Goal: Information Seeking & Learning: Check status

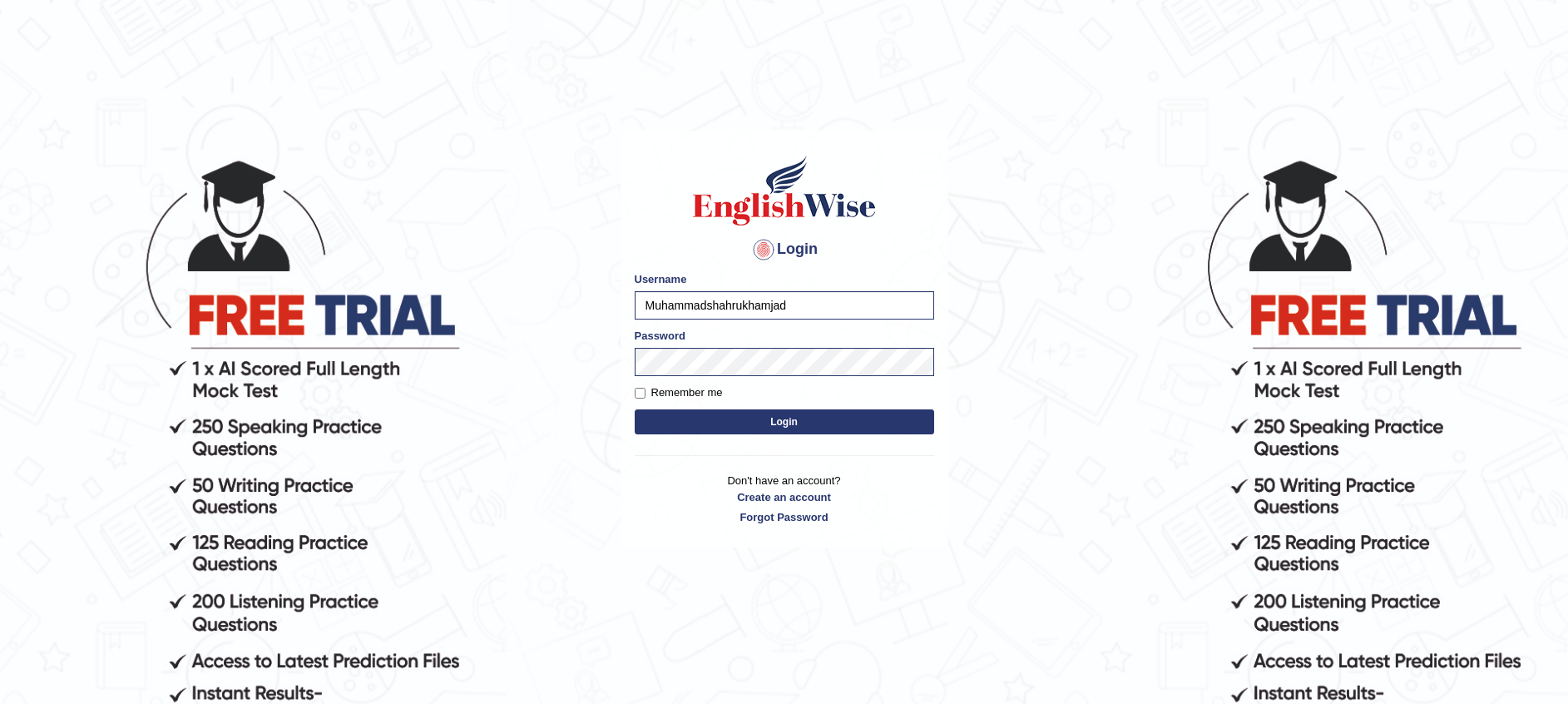
click at [645, 430] on button "Login" at bounding box center [785, 422] width 299 height 25
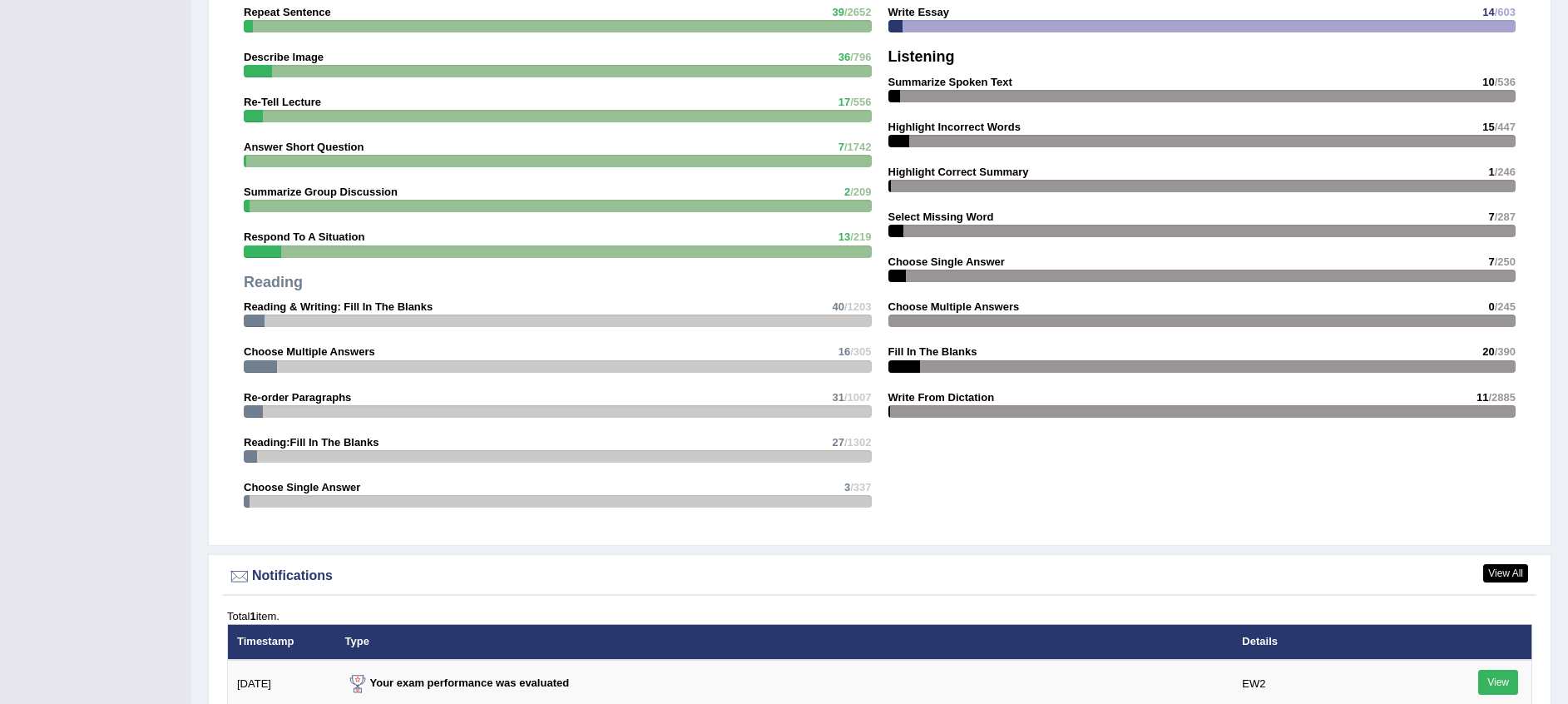
scroll to position [2190, 0]
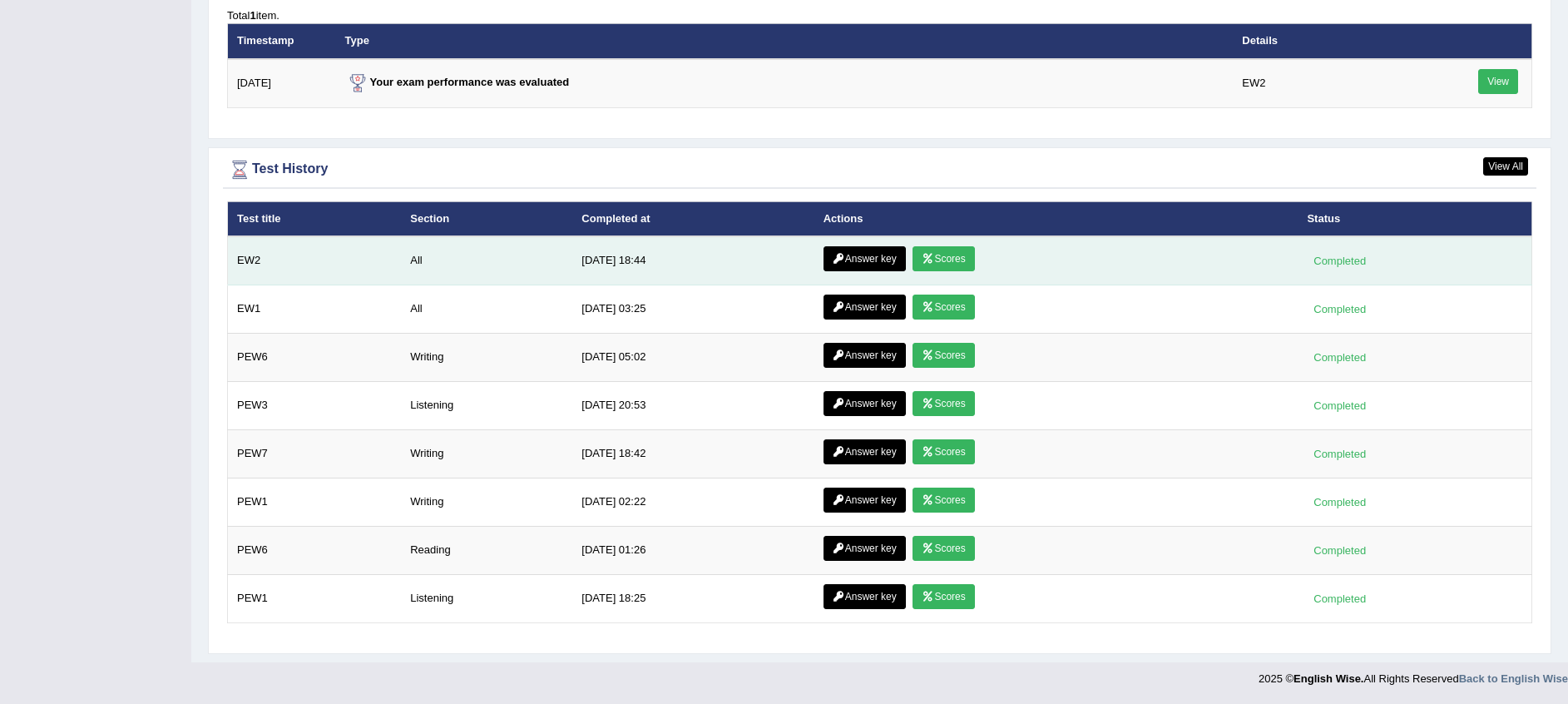
click at [864, 258] on link "Answer key" at bounding box center [865, 259] width 82 height 25
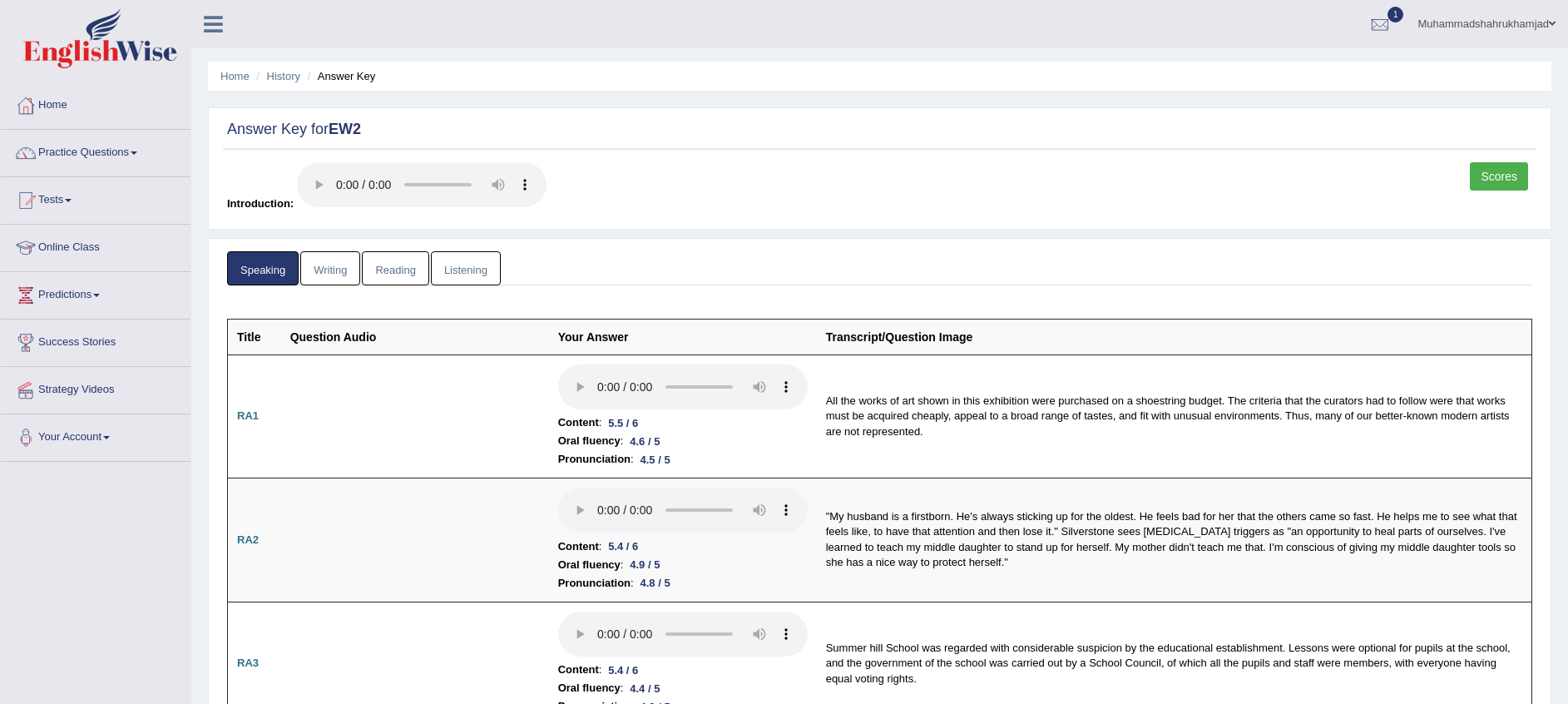
click at [1496, 177] on link "Scores" at bounding box center [1498, 176] width 58 height 29
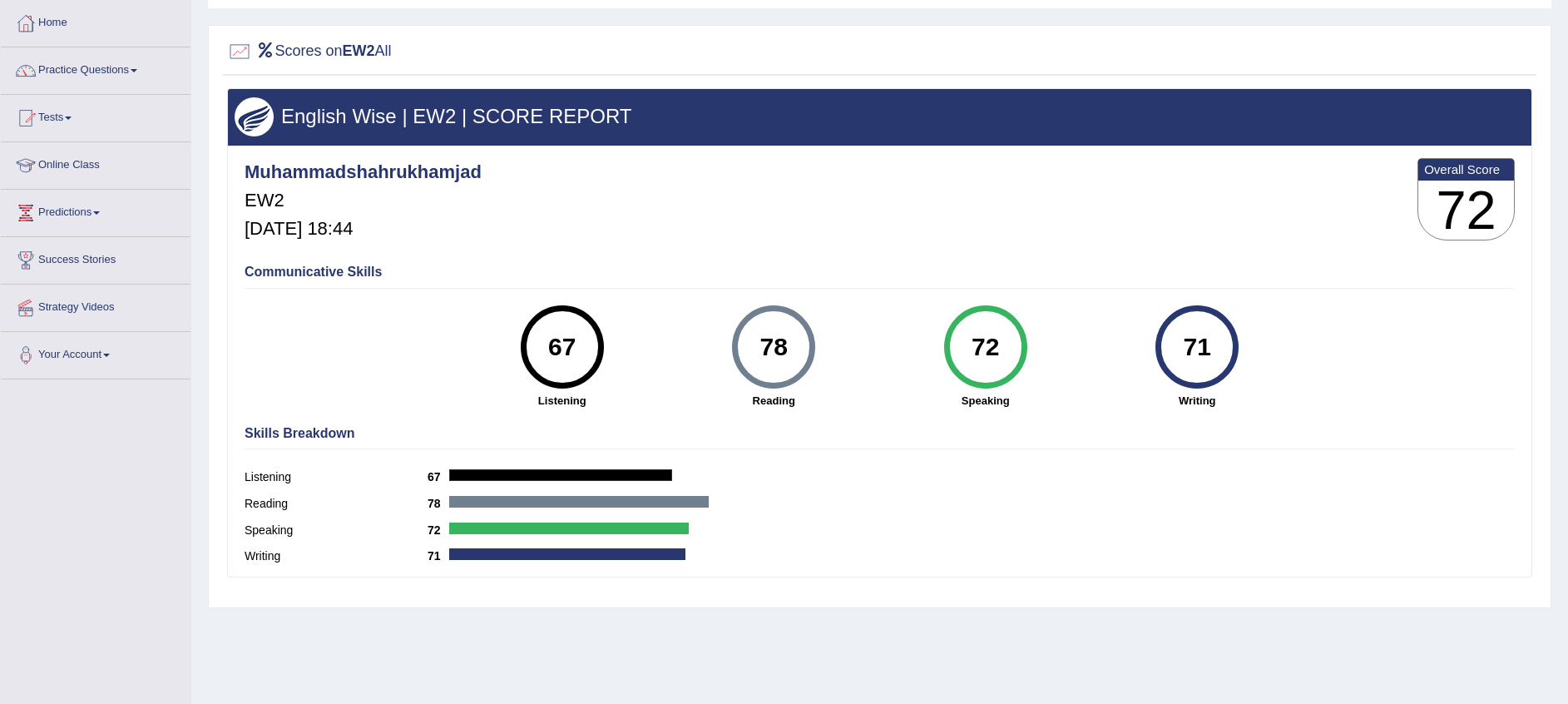
scroll to position [170, 0]
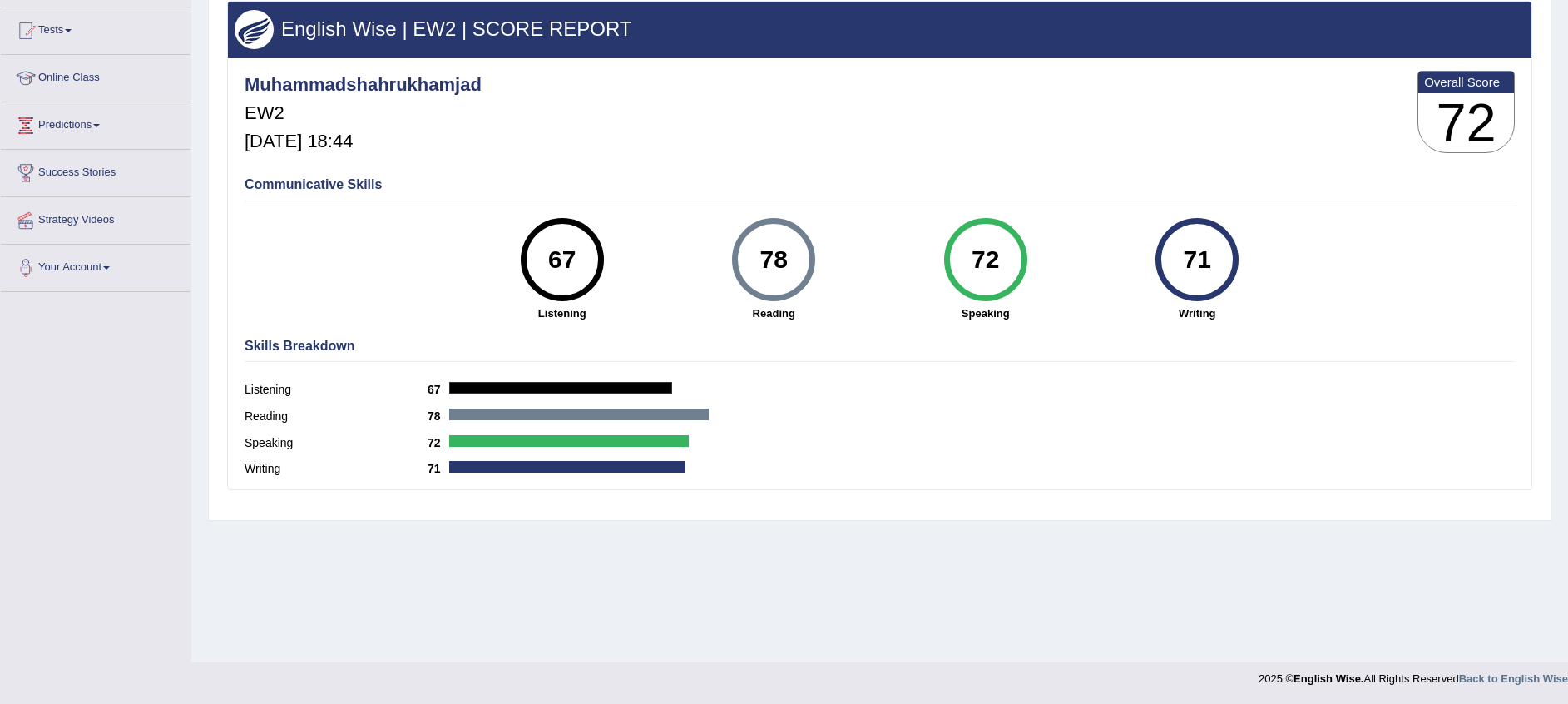
drag, startPoint x: 1566, startPoint y: 618, endPoint x: 1592, endPoint y: 107, distance: 511.7
click at [1567, 107] on html "Toggle navigation Home Practice Questions Speaking Practice Read Aloud Repeat S…" at bounding box center [784, 182] width 1568 height 704
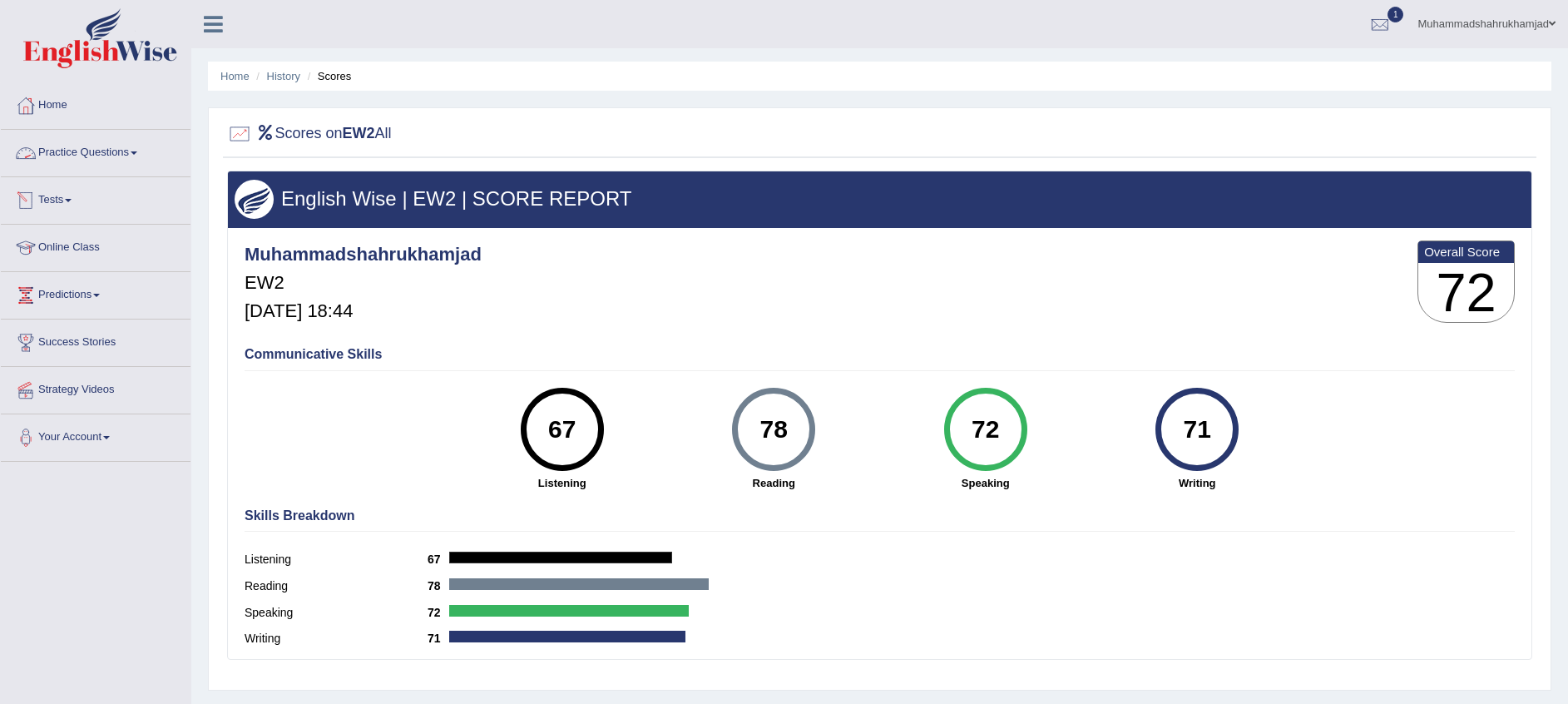
click at [81, 157] on link "Practice Questions" at bounding box center [95, 151] width 190 height 42
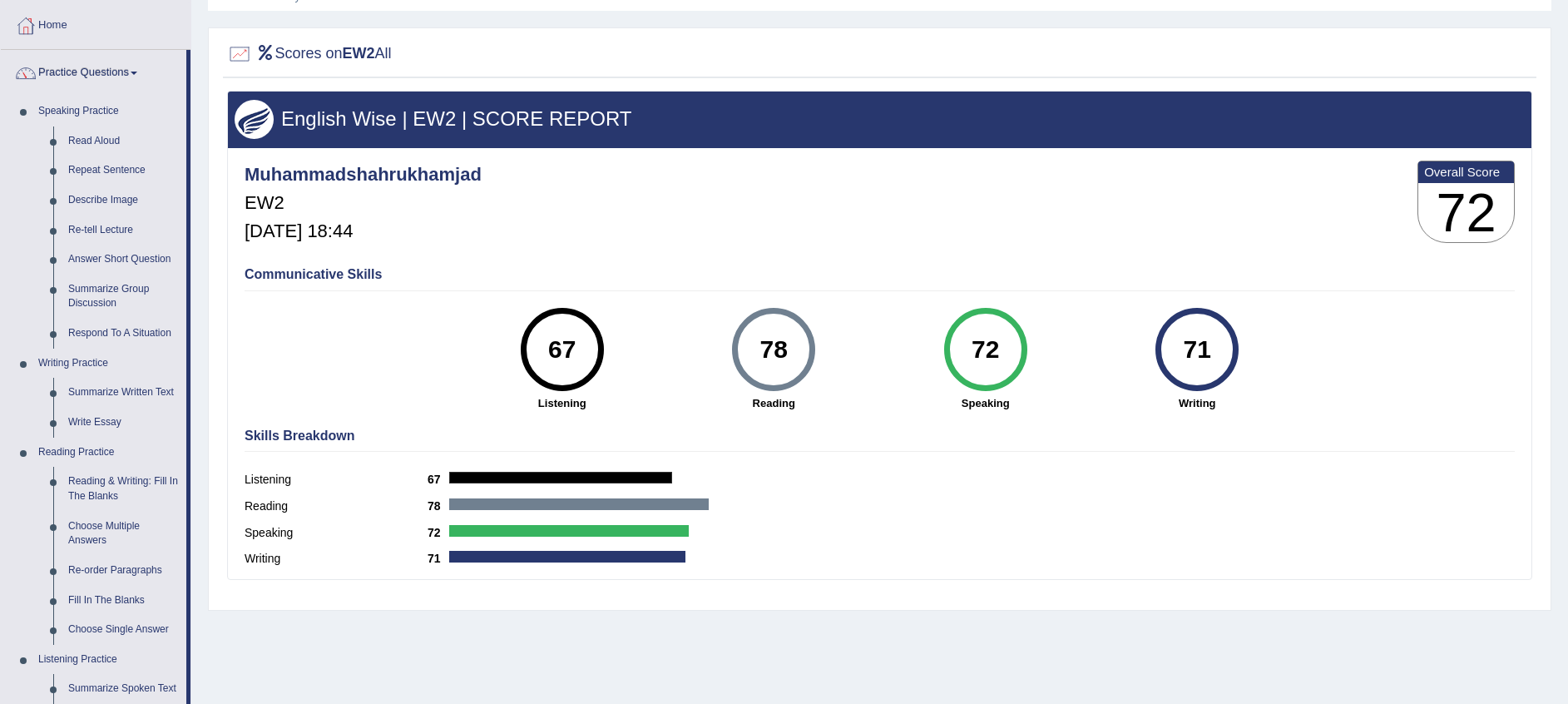
scroll to position [76, 0]
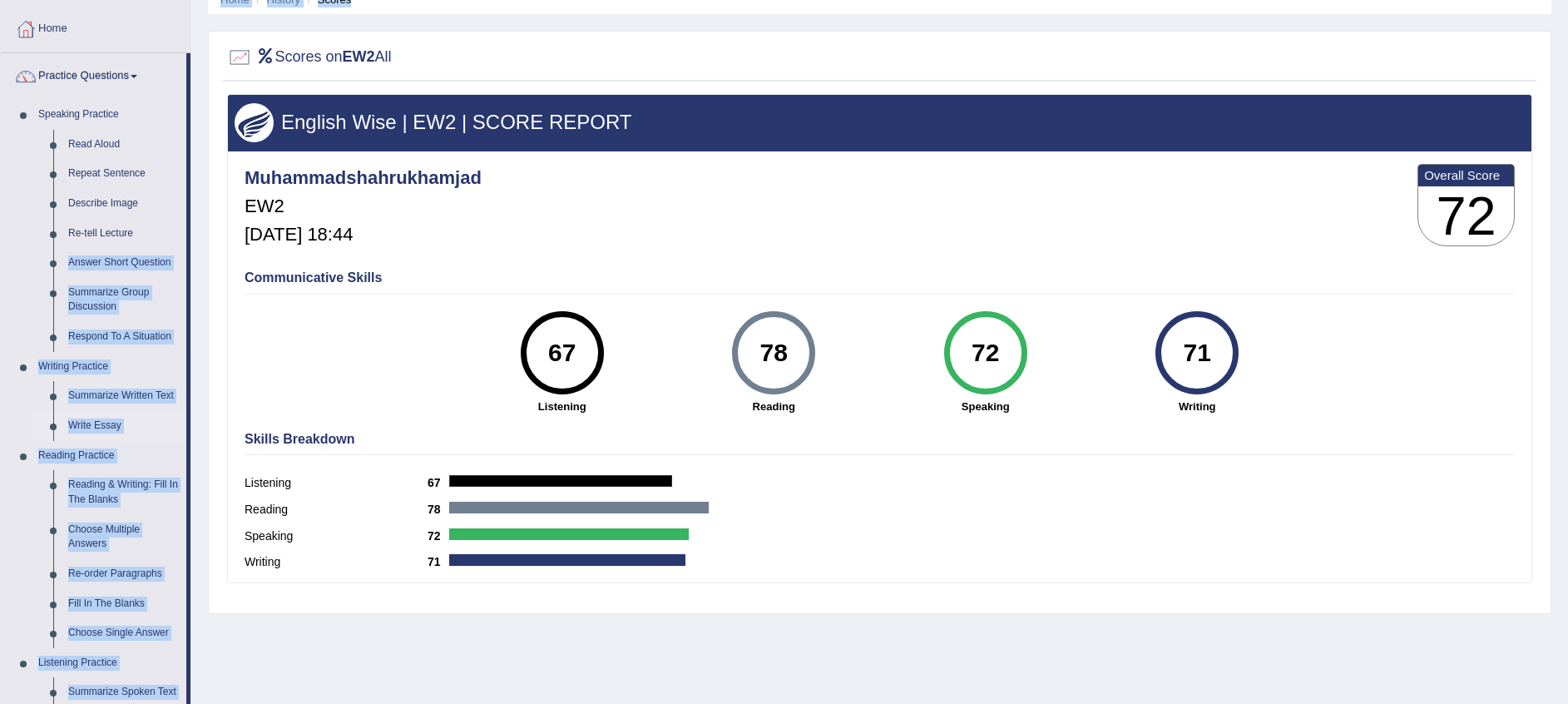
drag, startPoint x: 186, startPoint y: 220, endPoint x: 190, endPoint y: 427, distance: 207.0
click at [190, 427] on li "Practice Questions Speaking Practice Read Aloud Repeat Sentence Describe Image …" at bounding box center [95, 521] width 190 height 936
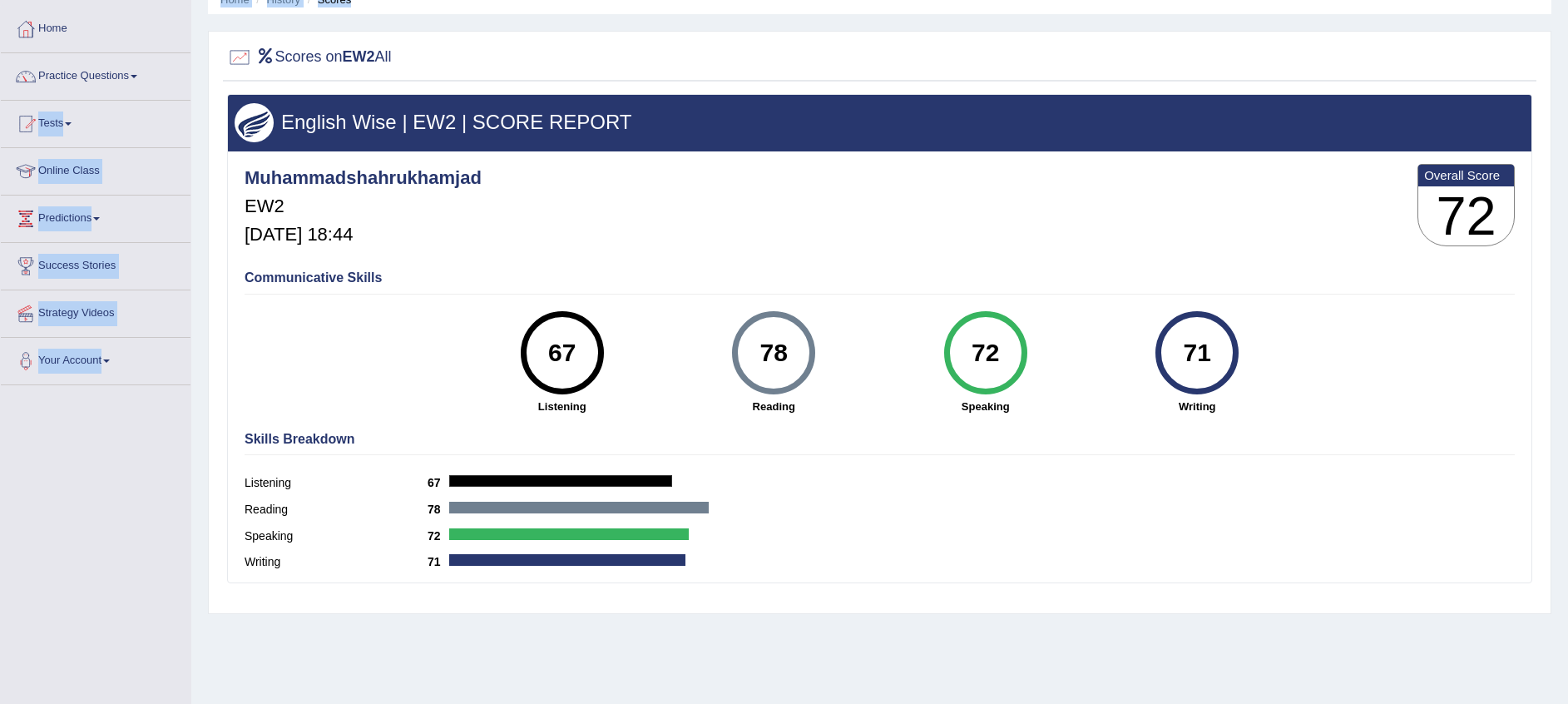
drag, startPoint x: 190, startPoint y: 427, endPoint x: 74, endPoint y: 76, distance: 369.7
click at [74, 76] on link "Practice Questions" at bounding box center [95, 74] width 190 height 42
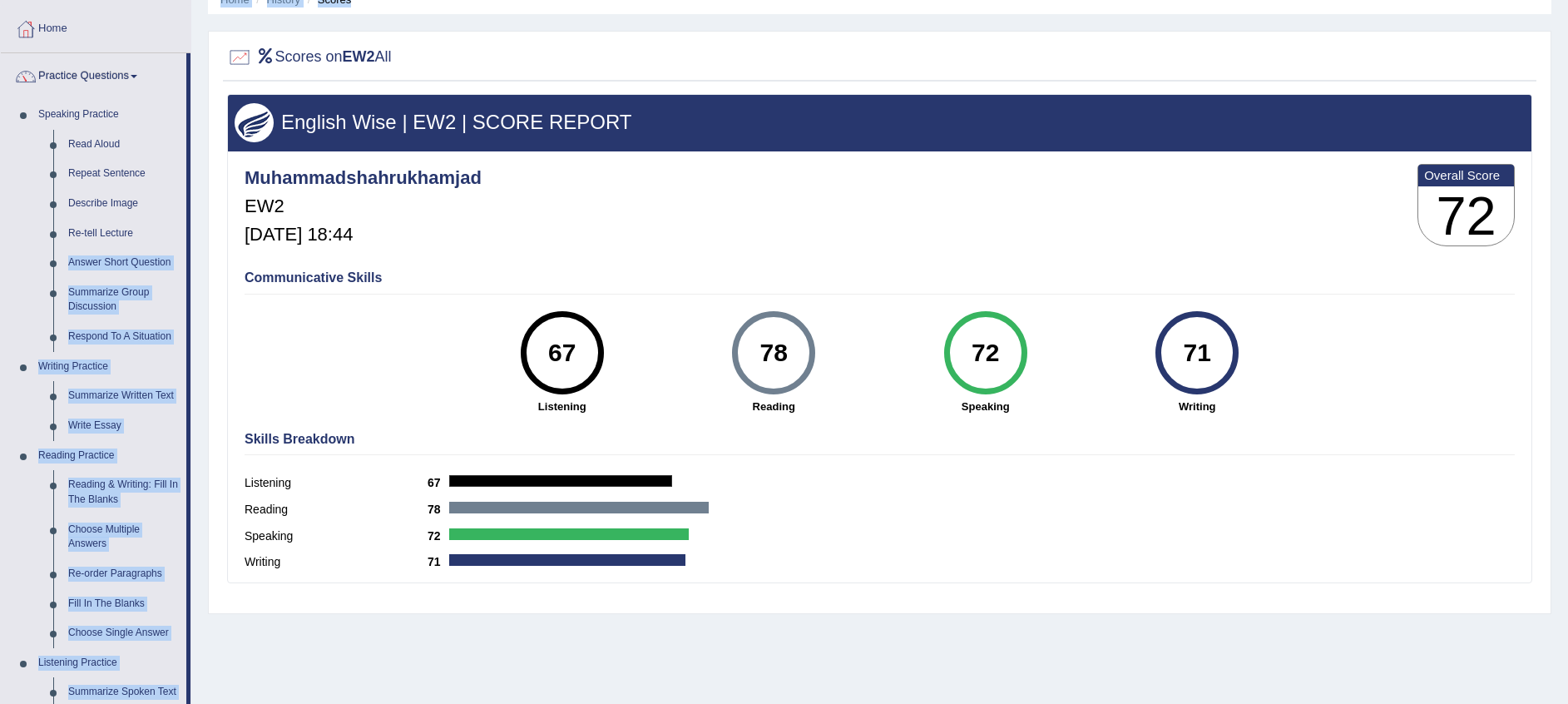
drag, startPoint x: 189, startPoint y: 112, endPoint x: 196, endPoint y: 197, distance: 85.3
click at [196, 197] on div "Toggle navigation Home Practice Questions Speaking Practice Read Aloud Repeat S…" at bounding box center [784, 356] width 1568 height 865
drag, startPoint x: 196, startPoint y: 197, endPoint x: 154, endPoint y: 395, distance: 202.4
click at [154, 395] on link "Summarize Written Text" at bounding box center [124, 396] width 126 height 30
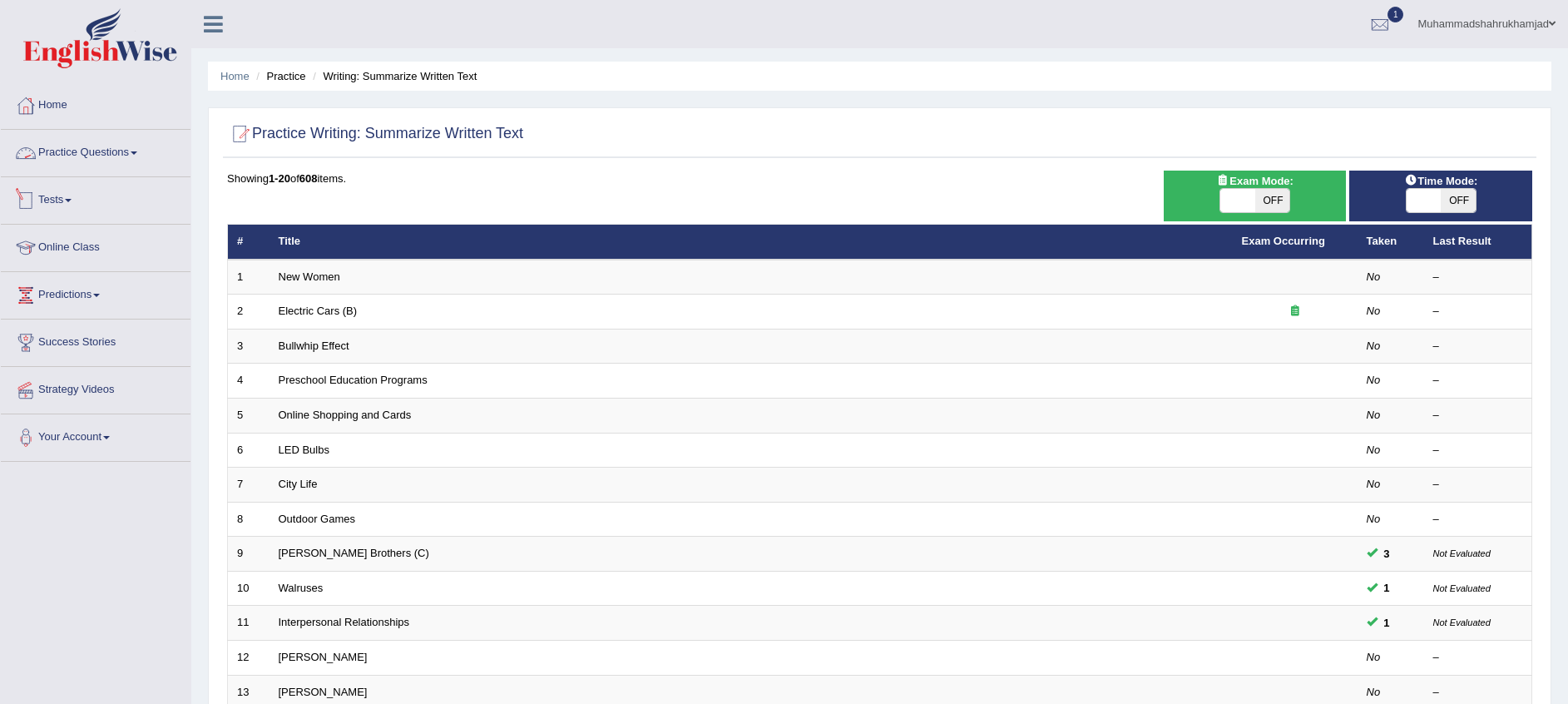
click at [47, 141] on link "Practice Questions" at bounding box center [95, 151] width 190 height 42
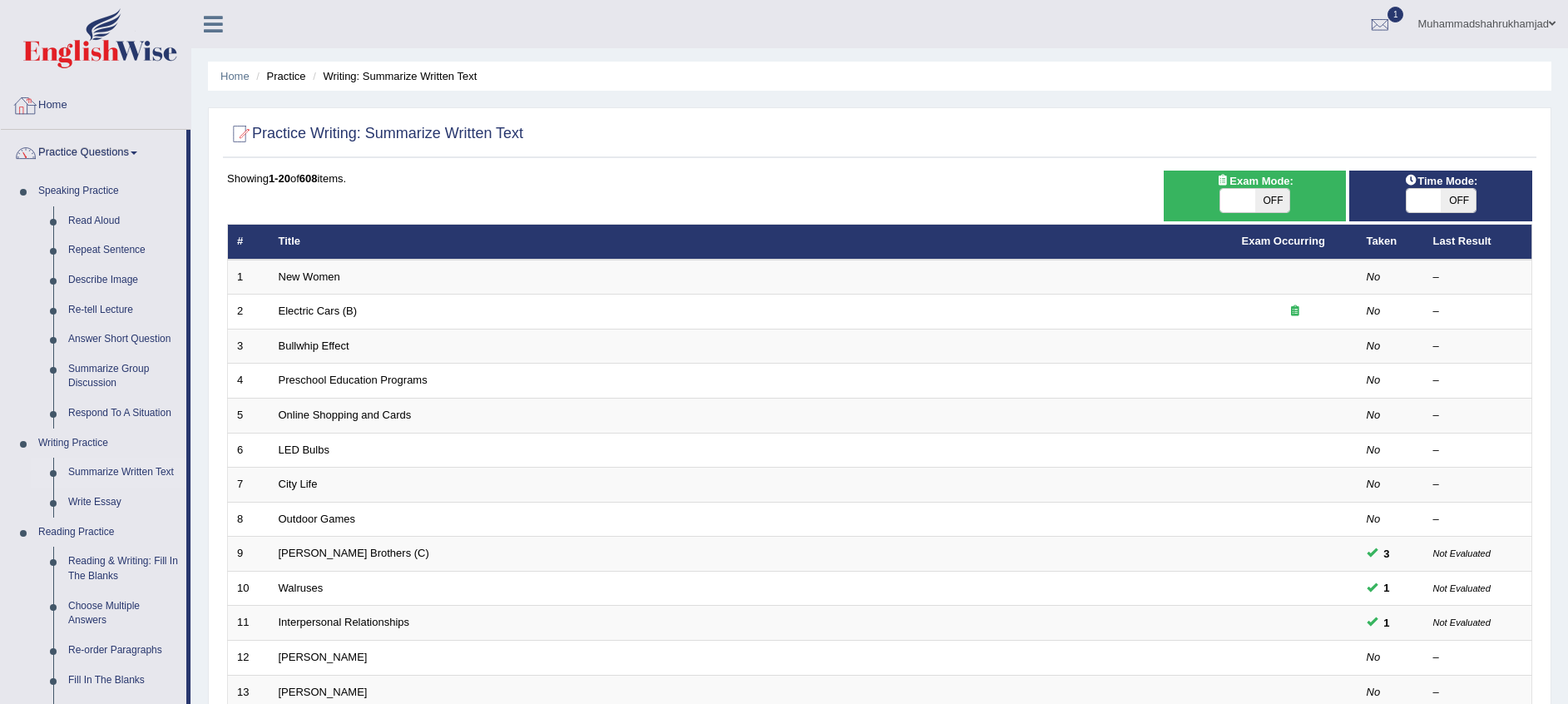
click at [65, 109] on link "Home" at bounding box center [95, 103] width 190 height 42
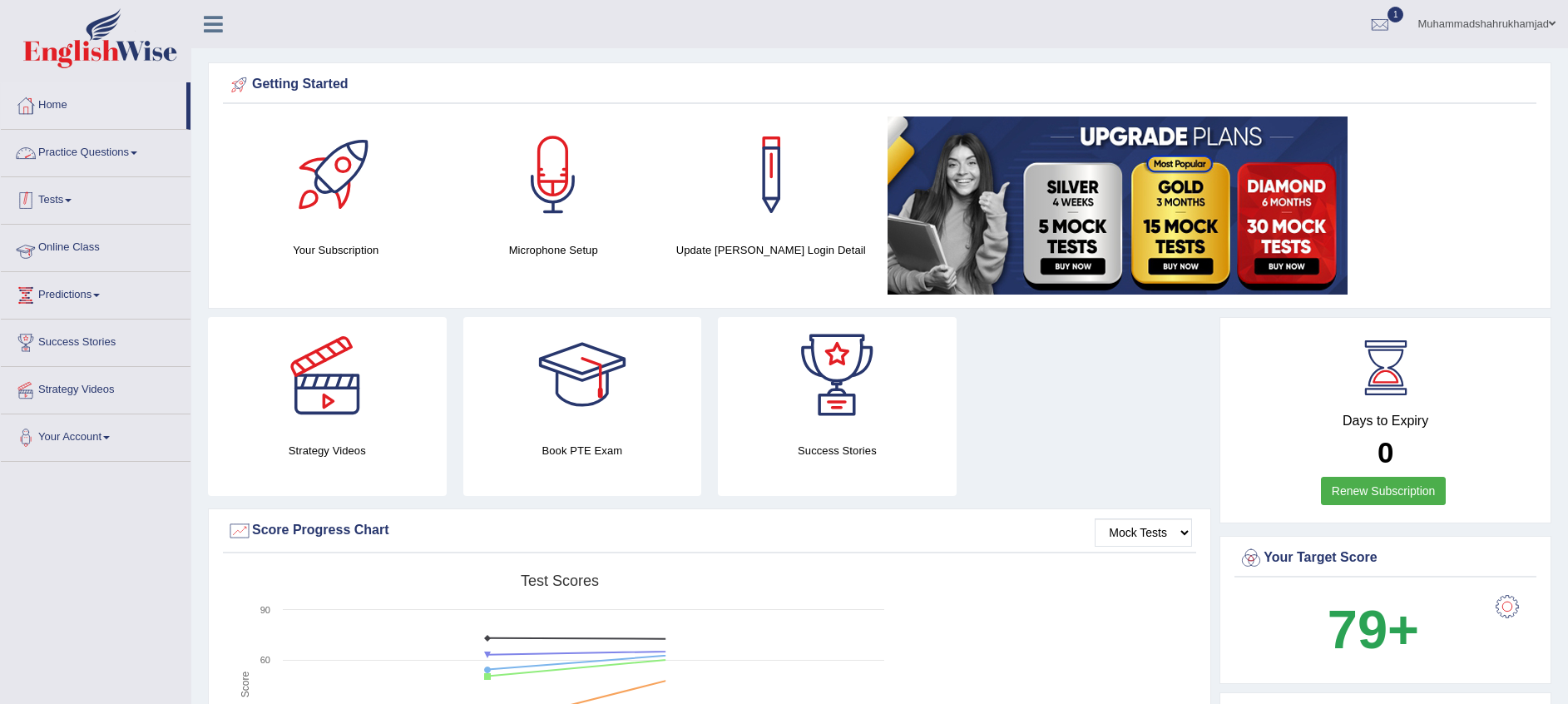
click at [58, 250] on link "Online Class" at bounding box center [95, 246] width 190 height 42
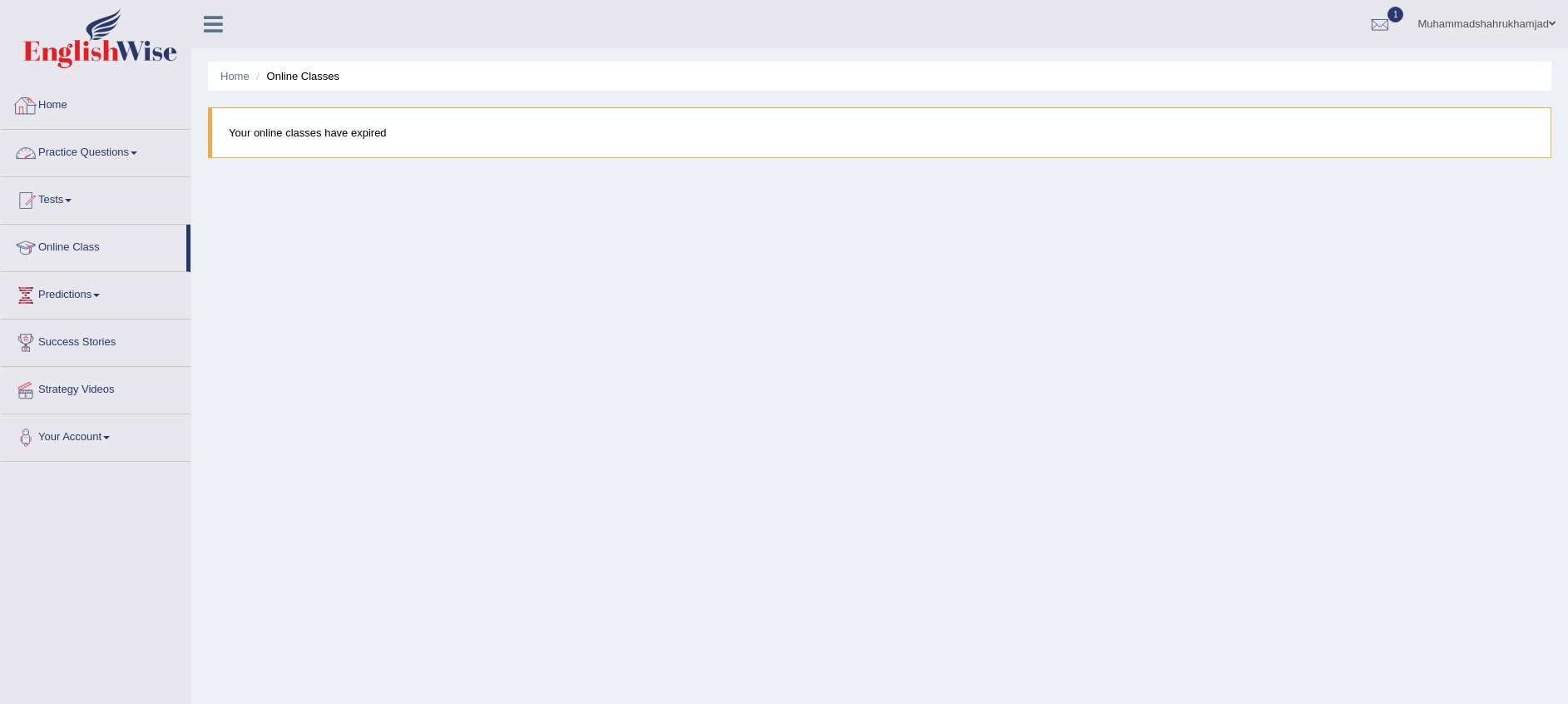
click at [53, 119] on link "Home" at bounding box center [95, 103] width 190 height 42
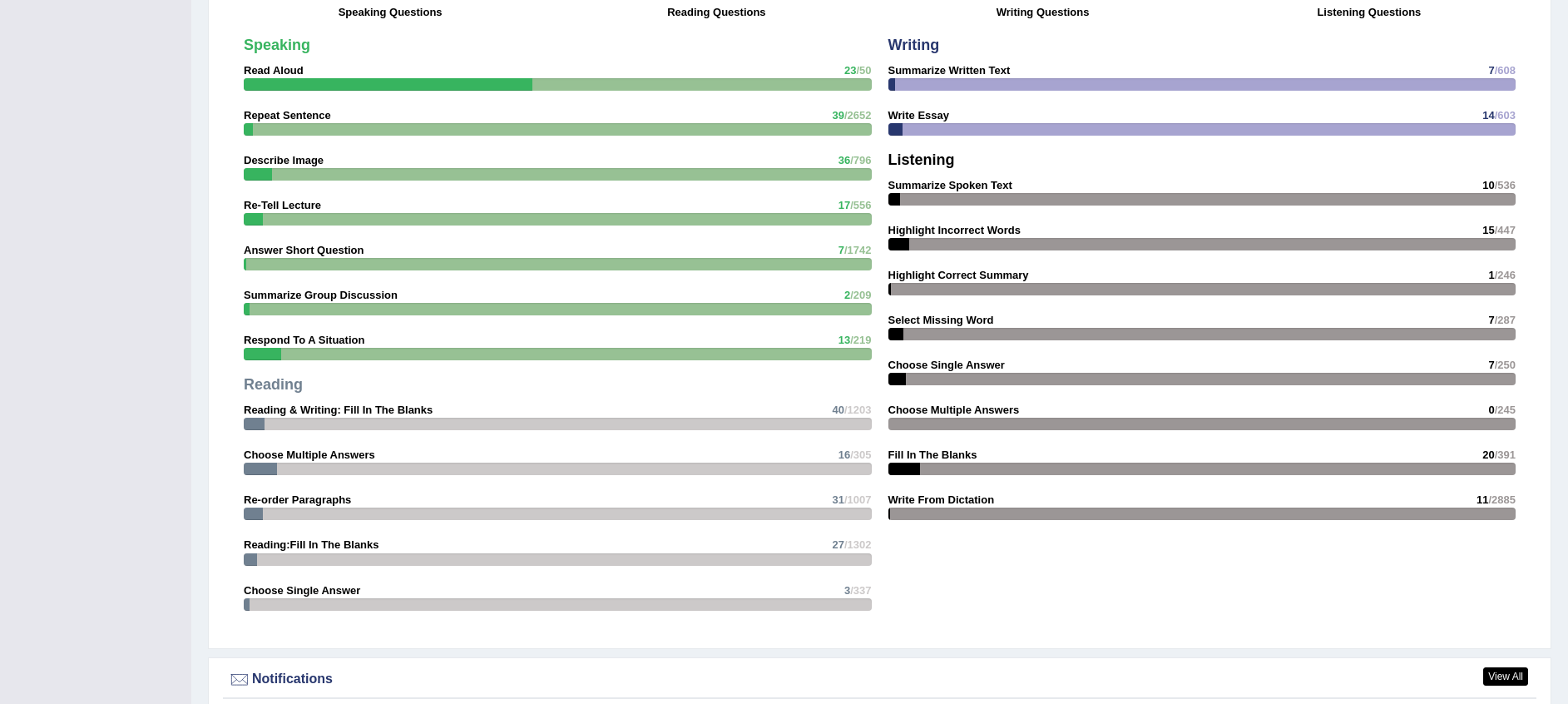
scroll to position [2083, 0]
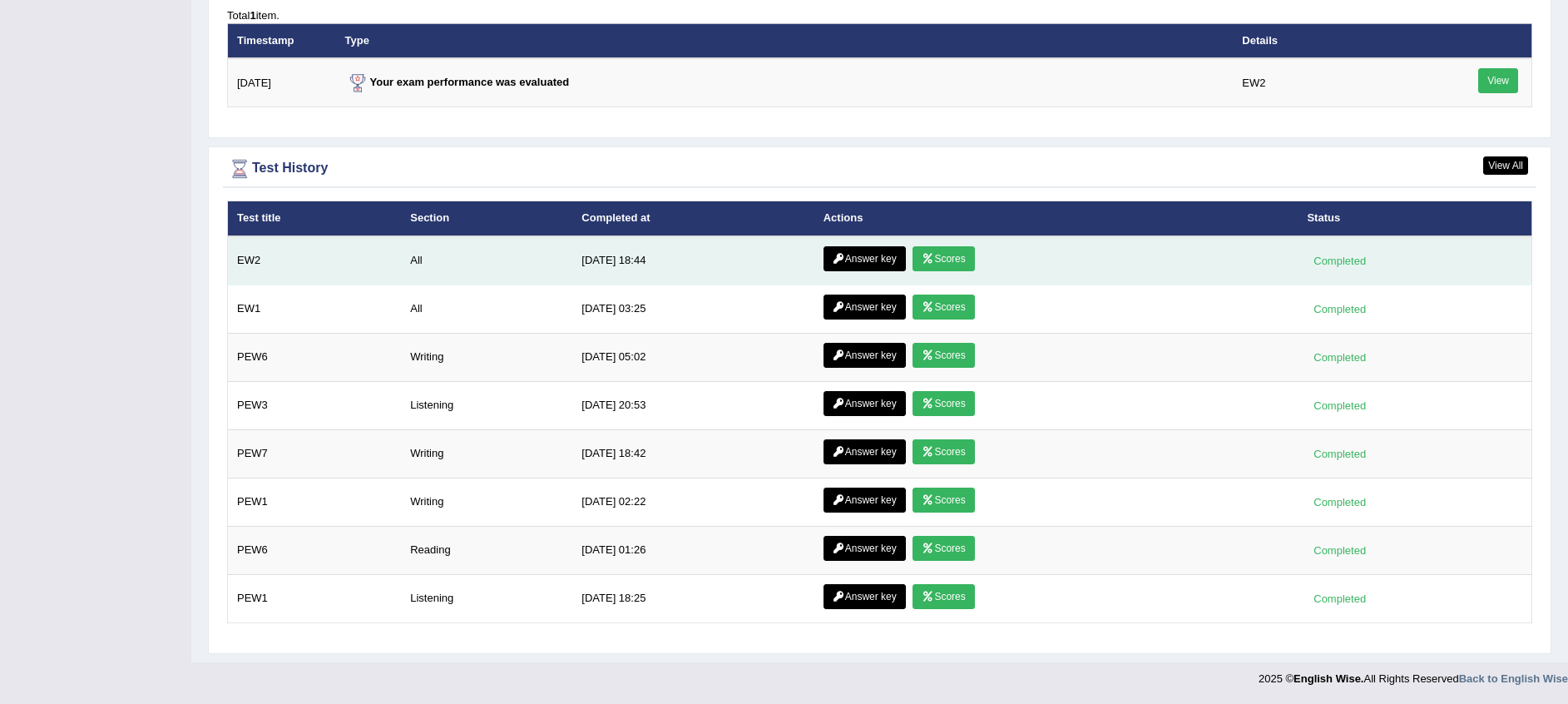
click at [892, 256] on link "Answer key" at bounding box center [865, 259] width 82 height 25
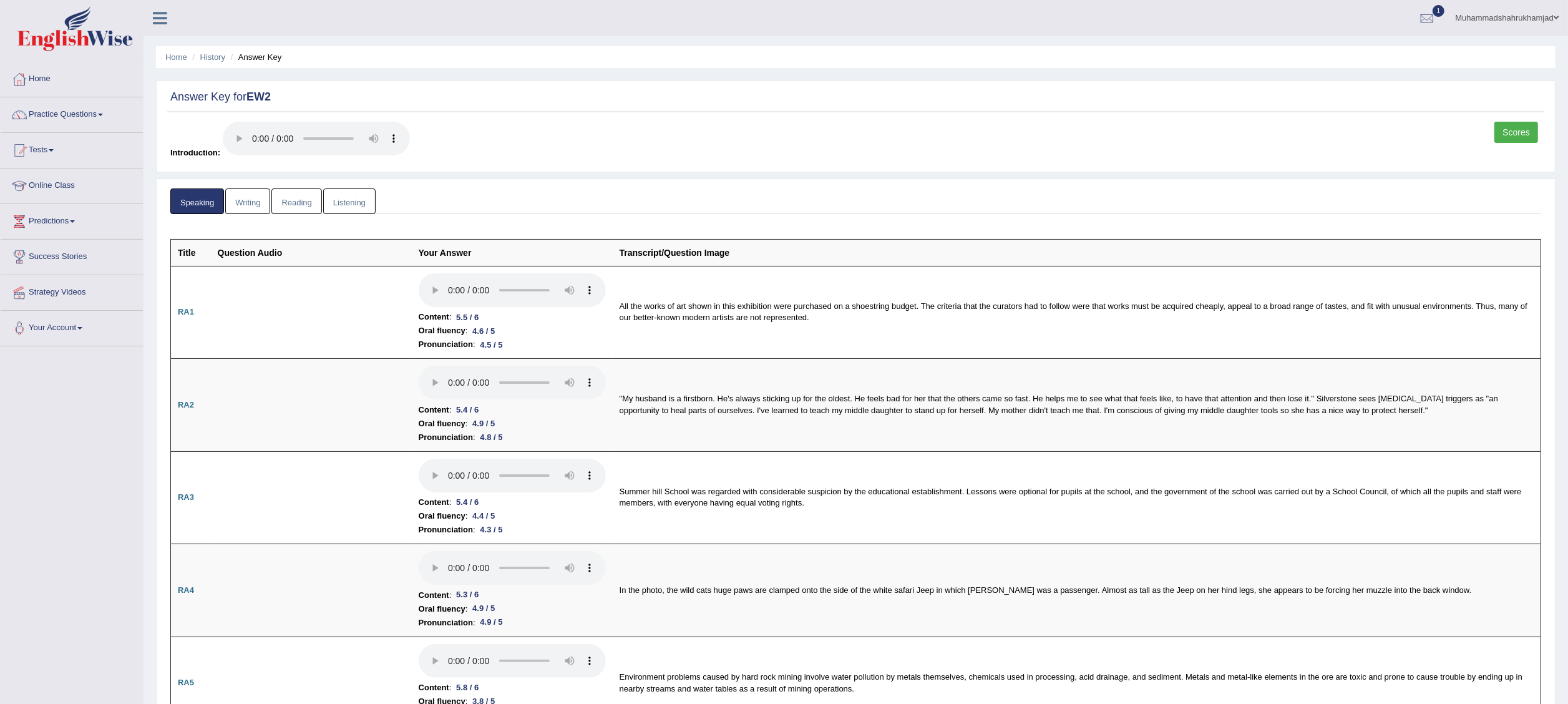
drag, startPoint x: 1185, startPoint y: 1, endPoint x: 904, endPoint y: 150, distance: 318.1
click at [904, 150] on div "Scores Introduction:" at bounding box center [856, 143] width 1377 height 44
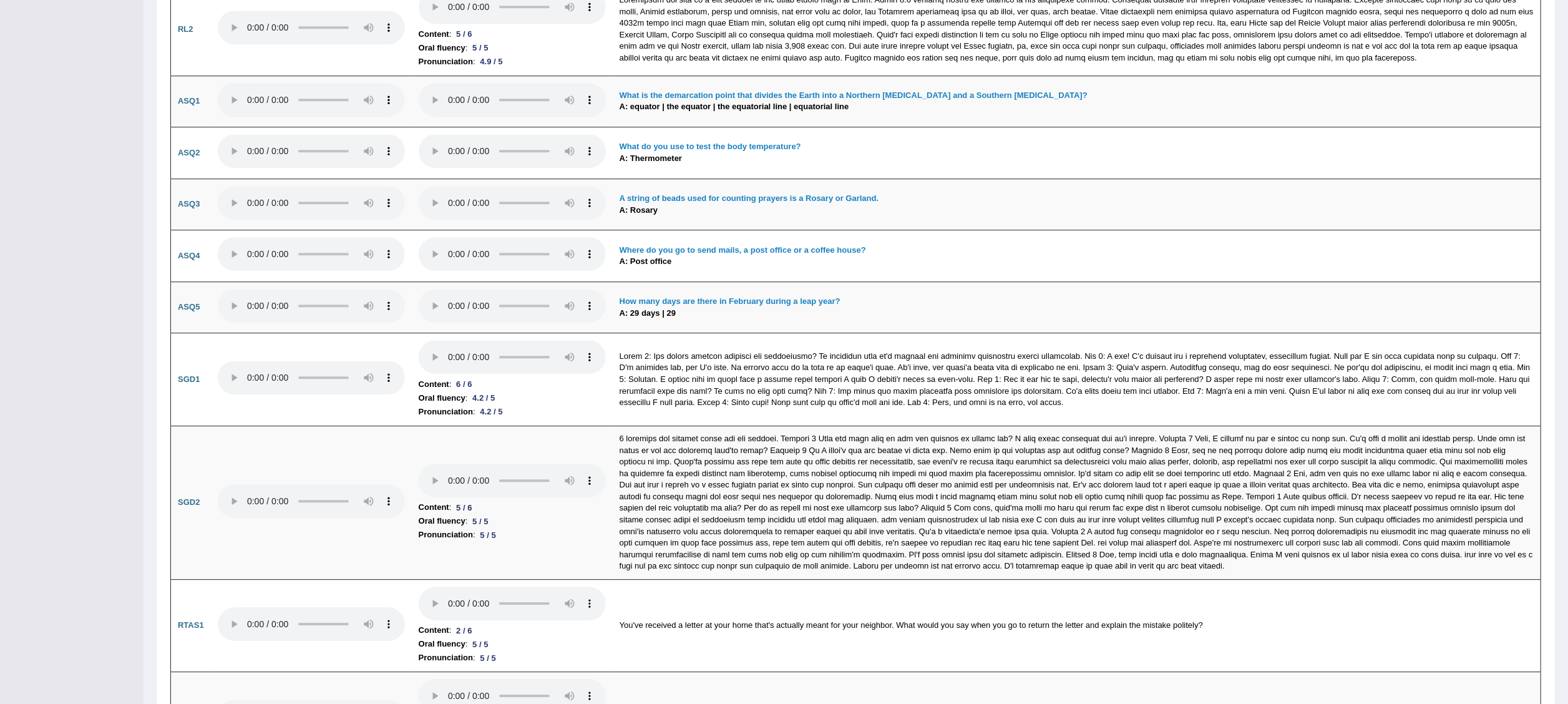
scroll to position [3732, 0]
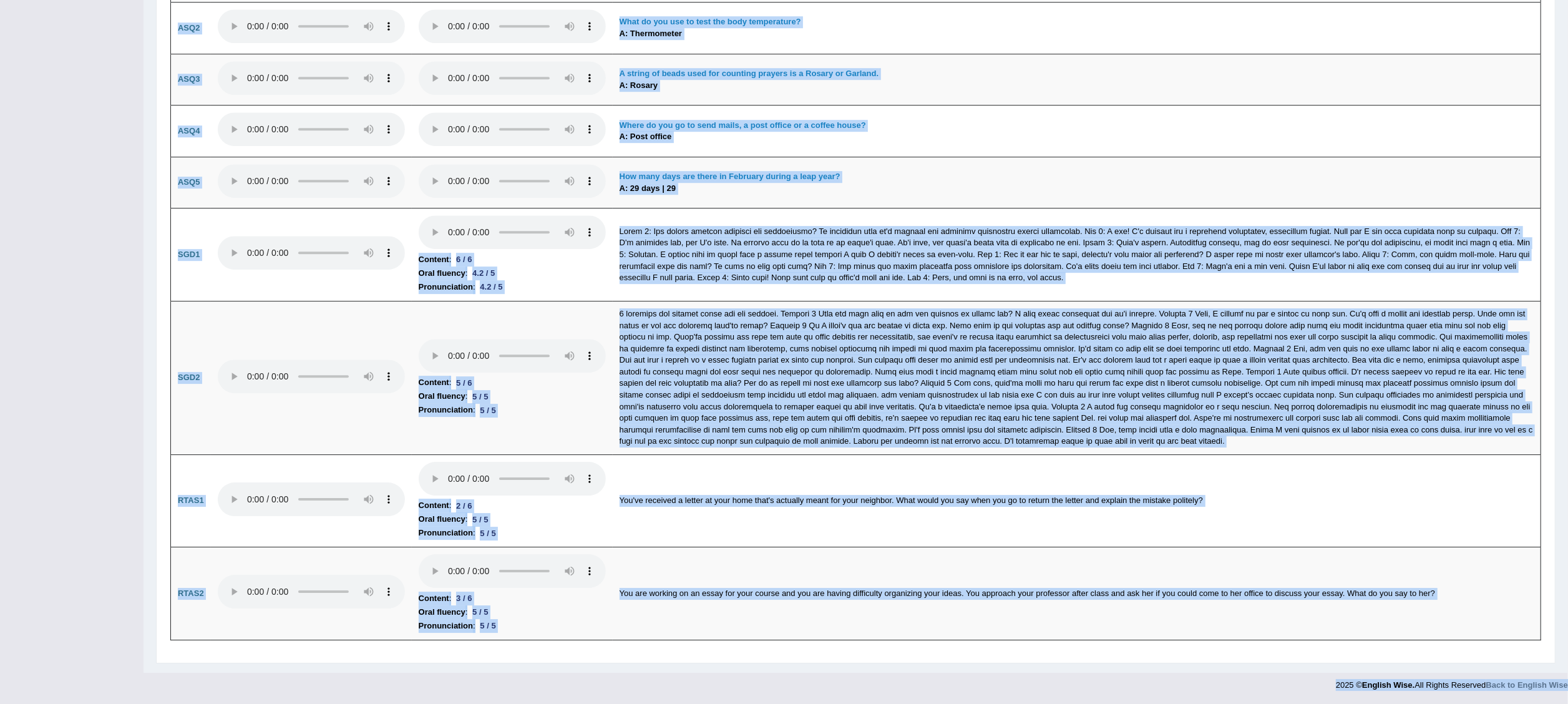
drag, startPoint x: 193, startPoint y: 293, endPoint x: 1004, endPoint y: 685, distance: 900.8
copy body "Content : 5.5 / 6 Oral fluency : 4.6 / 5 Pronunciation : 4.5 / 5 All the works …"
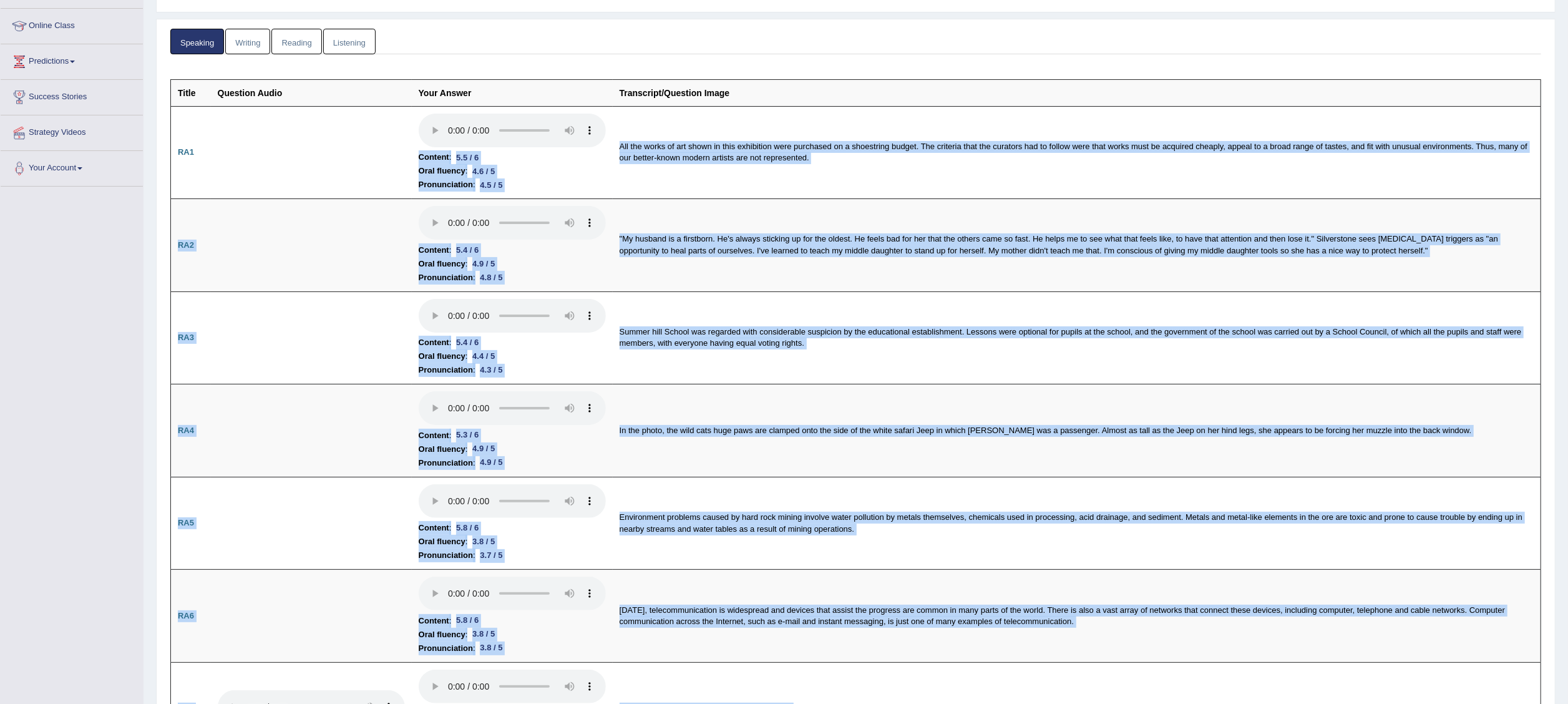
scroll to position [0, 0]
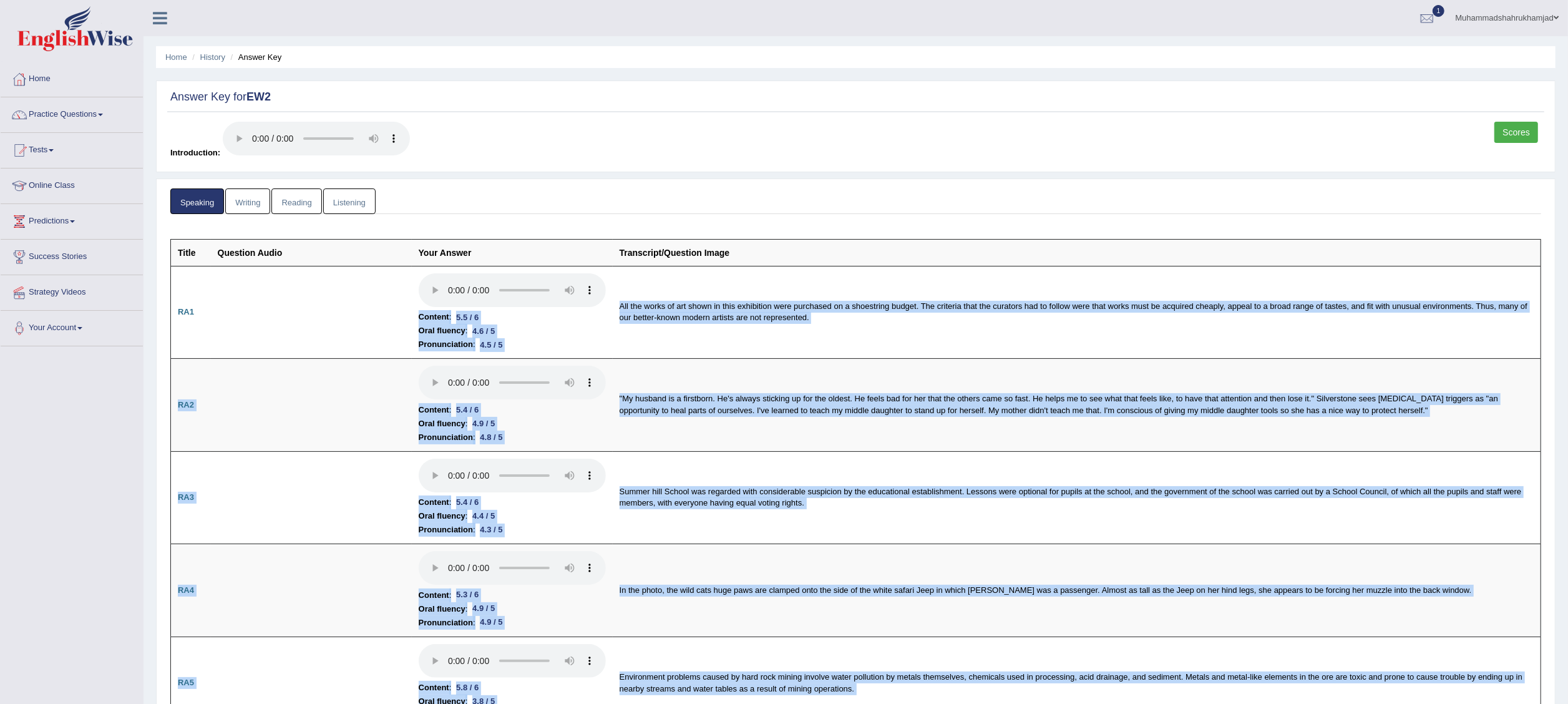
click at [265, 198] on link "Writing" at bounding box center [248, 201] width 45 height 26
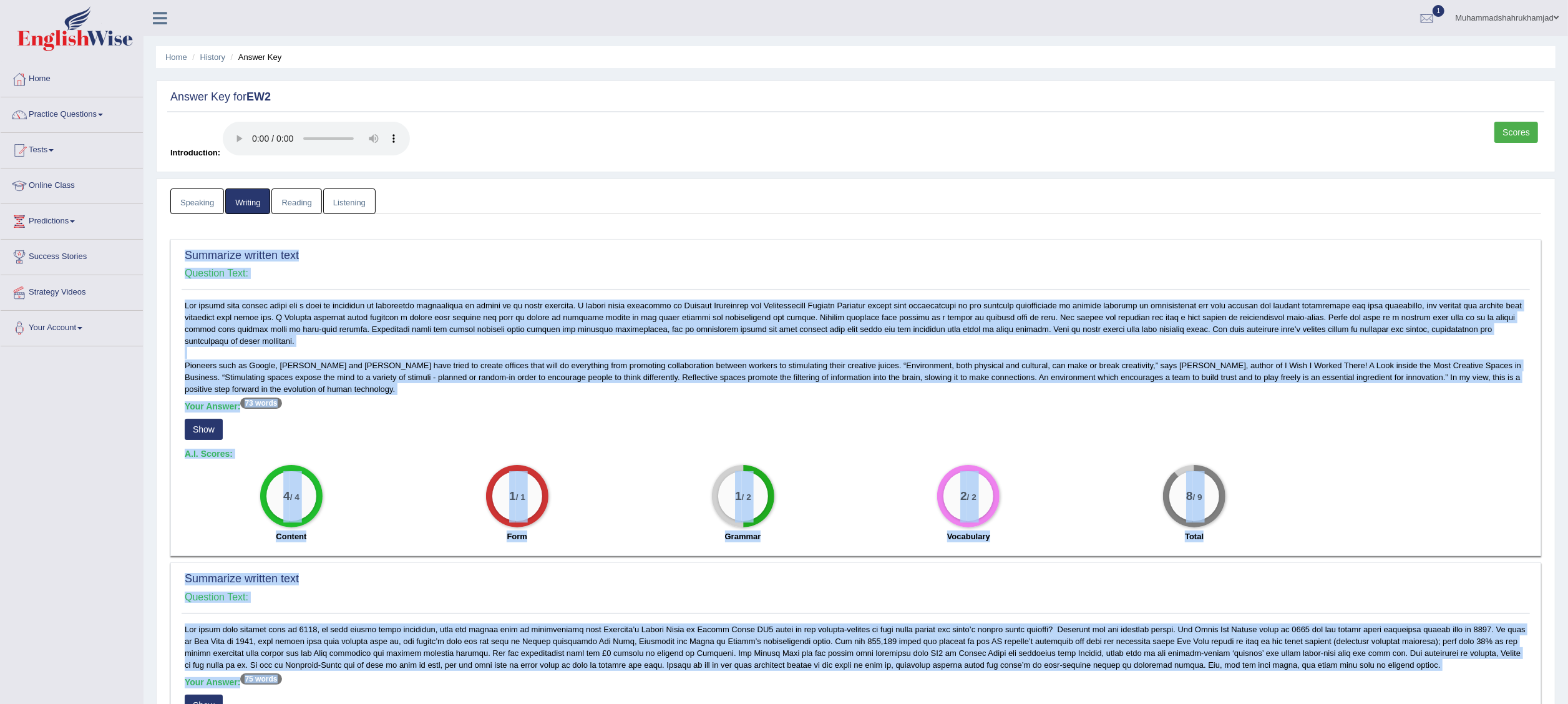
copy body "Content : 5.5 / 6 Oral fluency : 4.6 / 5 Pronunciation : 4.5 / 5 All the works …"
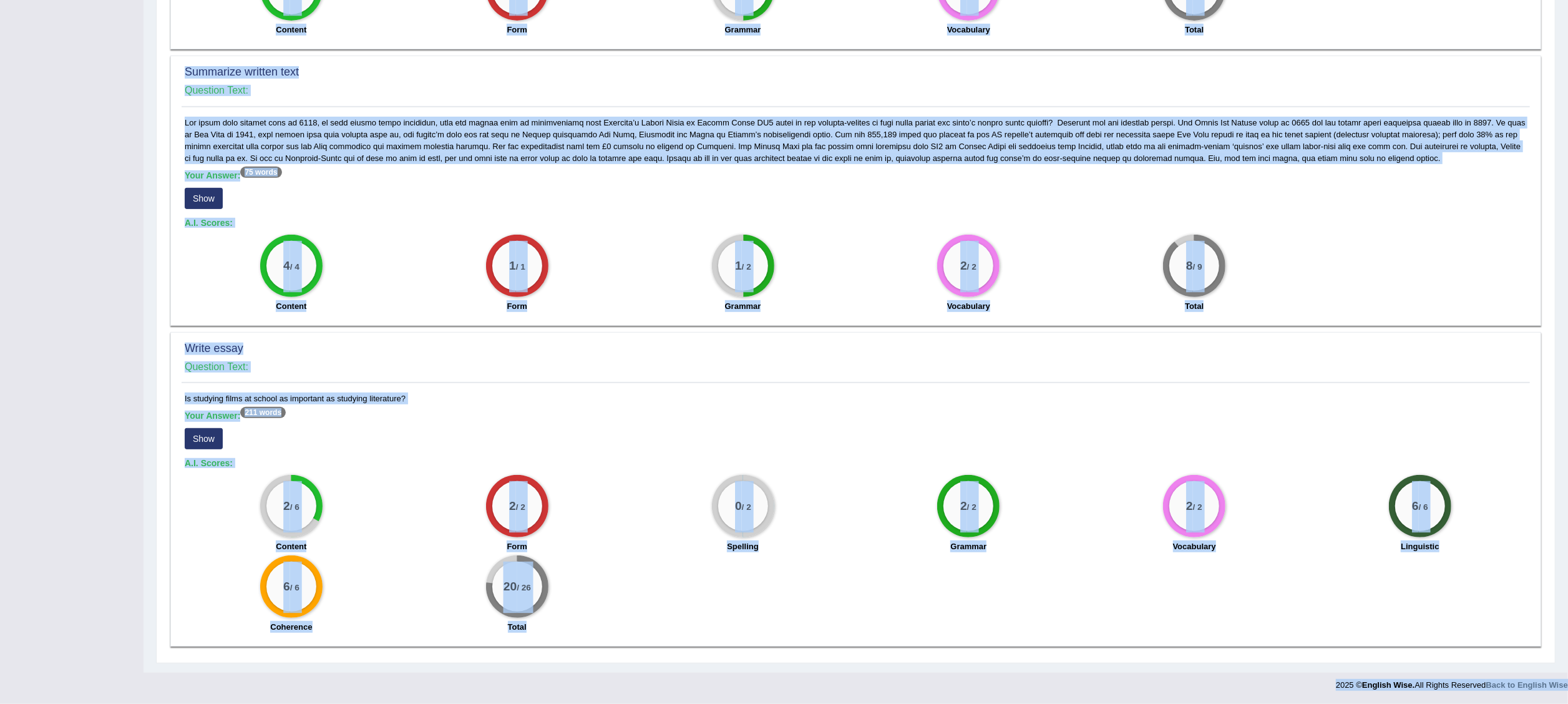
click at [727, 411] on h5 "Your Answer: 211 words" at bounding box center [856, 416] width 1342 height 11
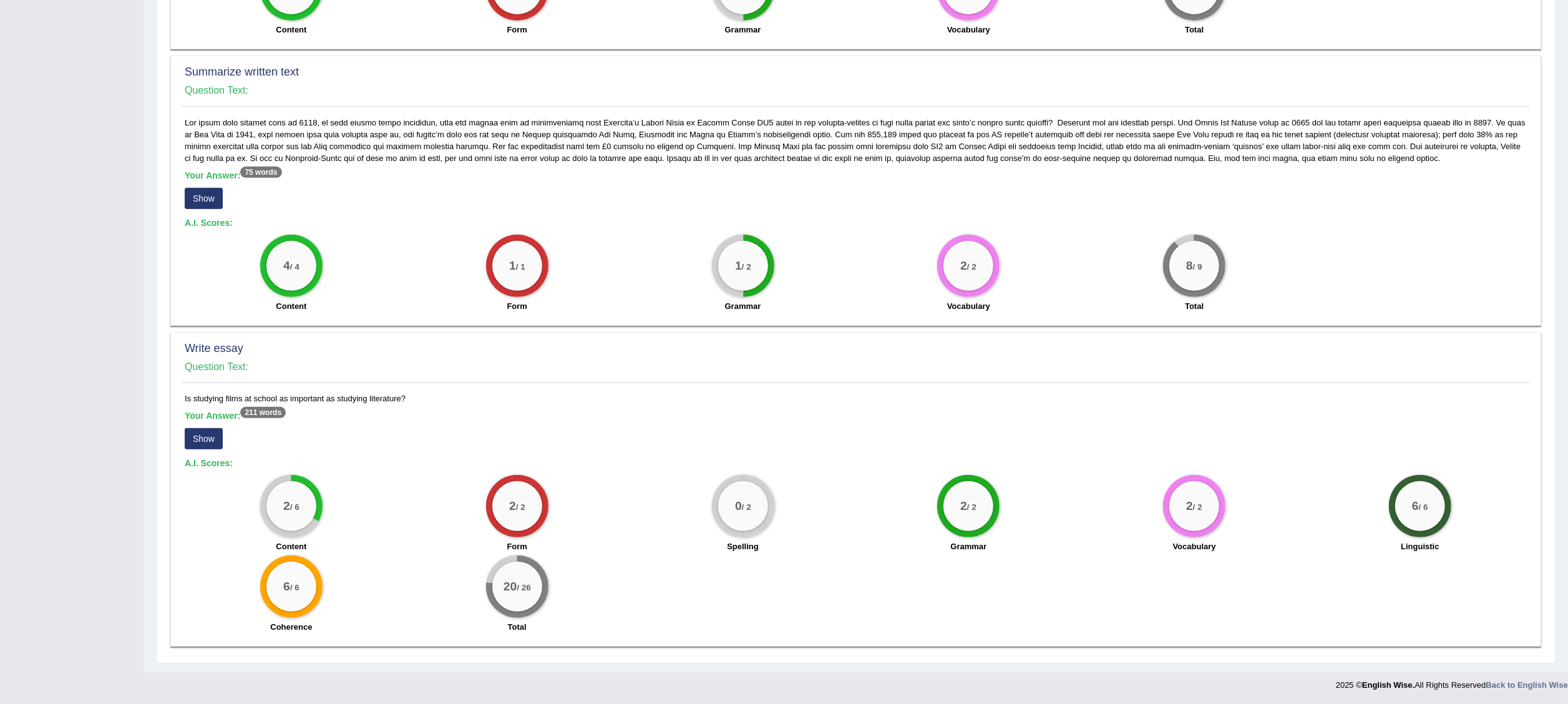
drag, startPoint x: 185, startPoint y: 243, endPoint x: 662, endPoint y: 602, distance: 597.0
click at [662, 527] on div "Summarize written text Question Text: Pioneers such as Google, [PERSON_NAME] an…" at bounding box center [856, 193] width 1371 height 921
copy div "Summarize written text Question Text: The notion that office space has a role i…"
click at [1175, 394] on div "Is studying films at school as important as studying literature? Your Answer: 2…" at bounding box center [856, 516] width 1348 height 247
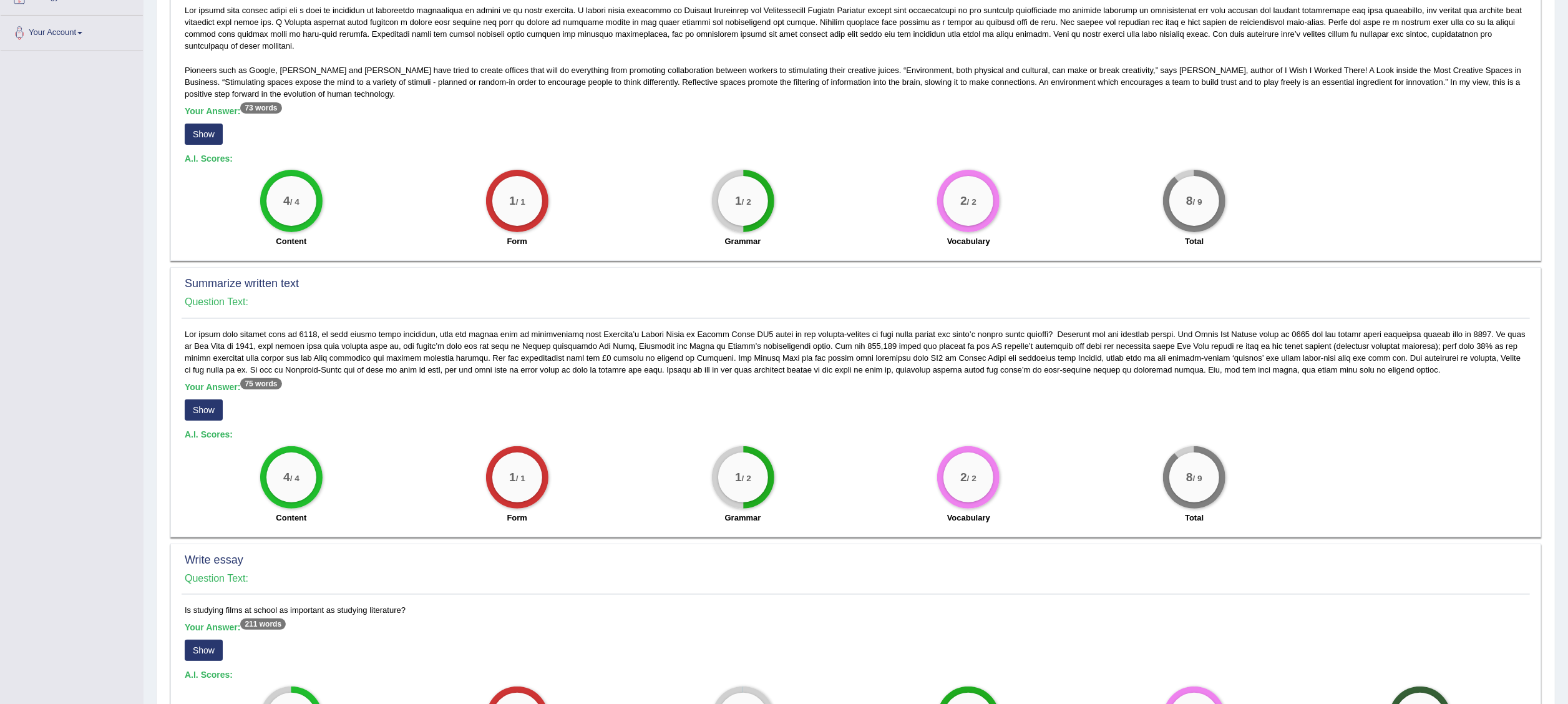
scroll to position [0, 0]
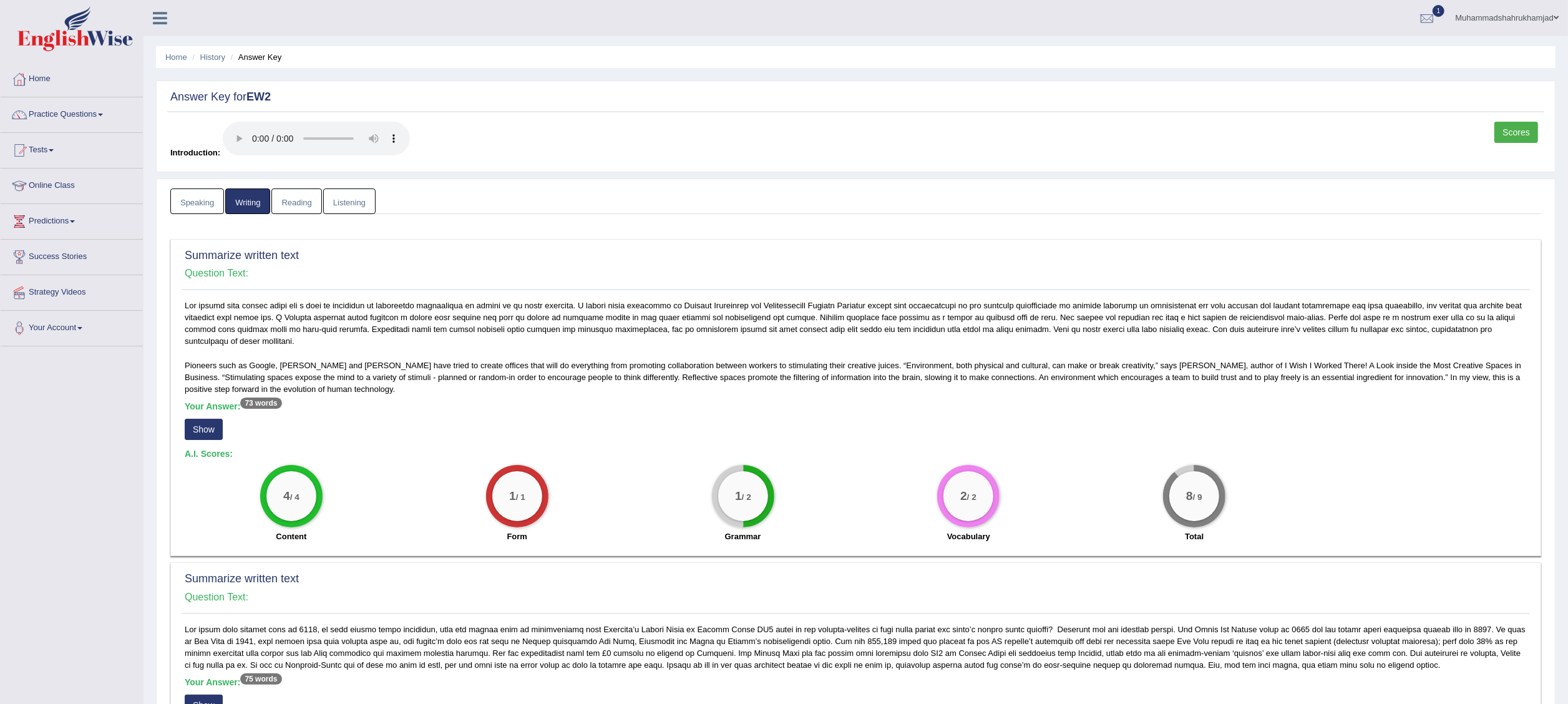
click at [298, 207] on link "Reading" at bounding box center [296, 201] width 50 height 26
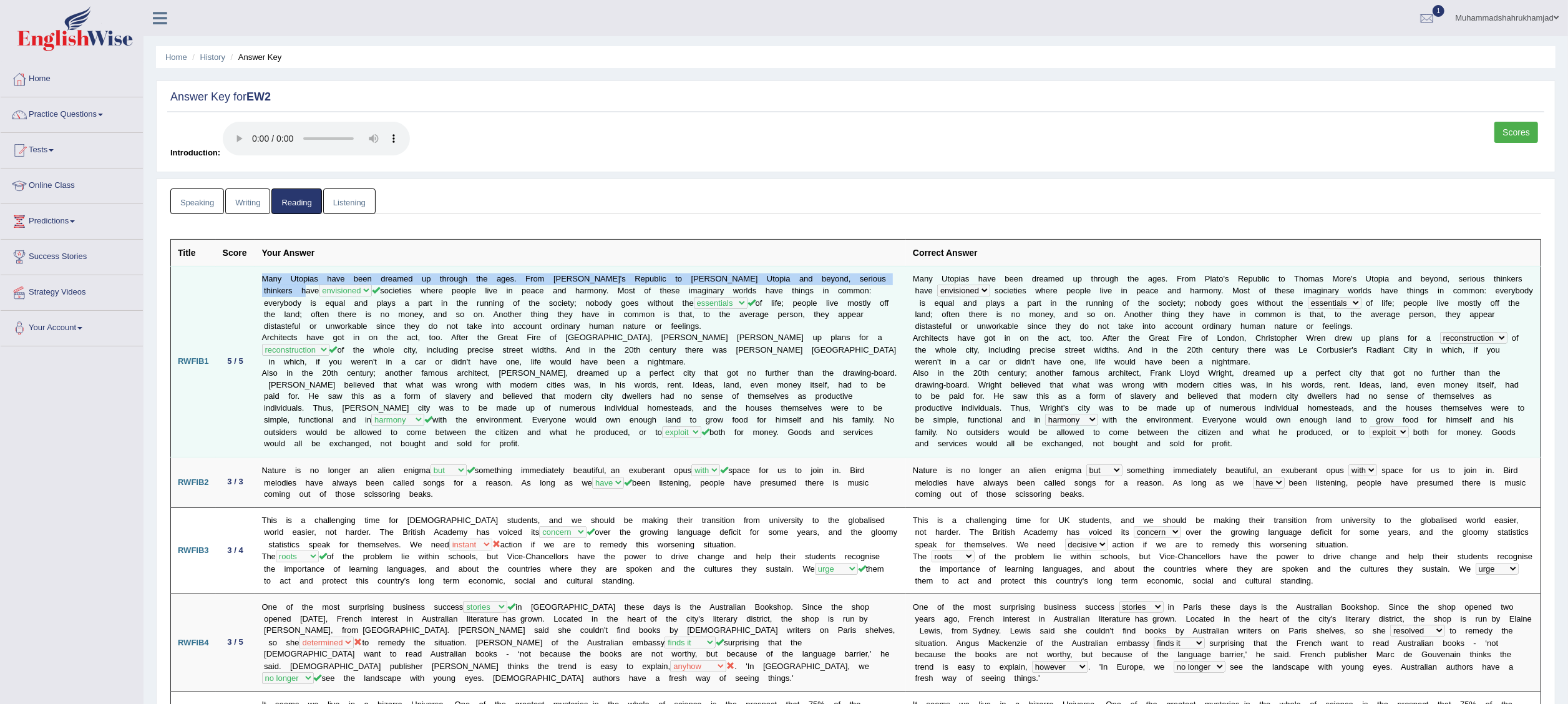
click at [320, 292] on td "Many Utopias have been dreamed up through the ages. From [PERSON_NAME]'s Republ…" at bounding box center [581, 361] width 652 height 191
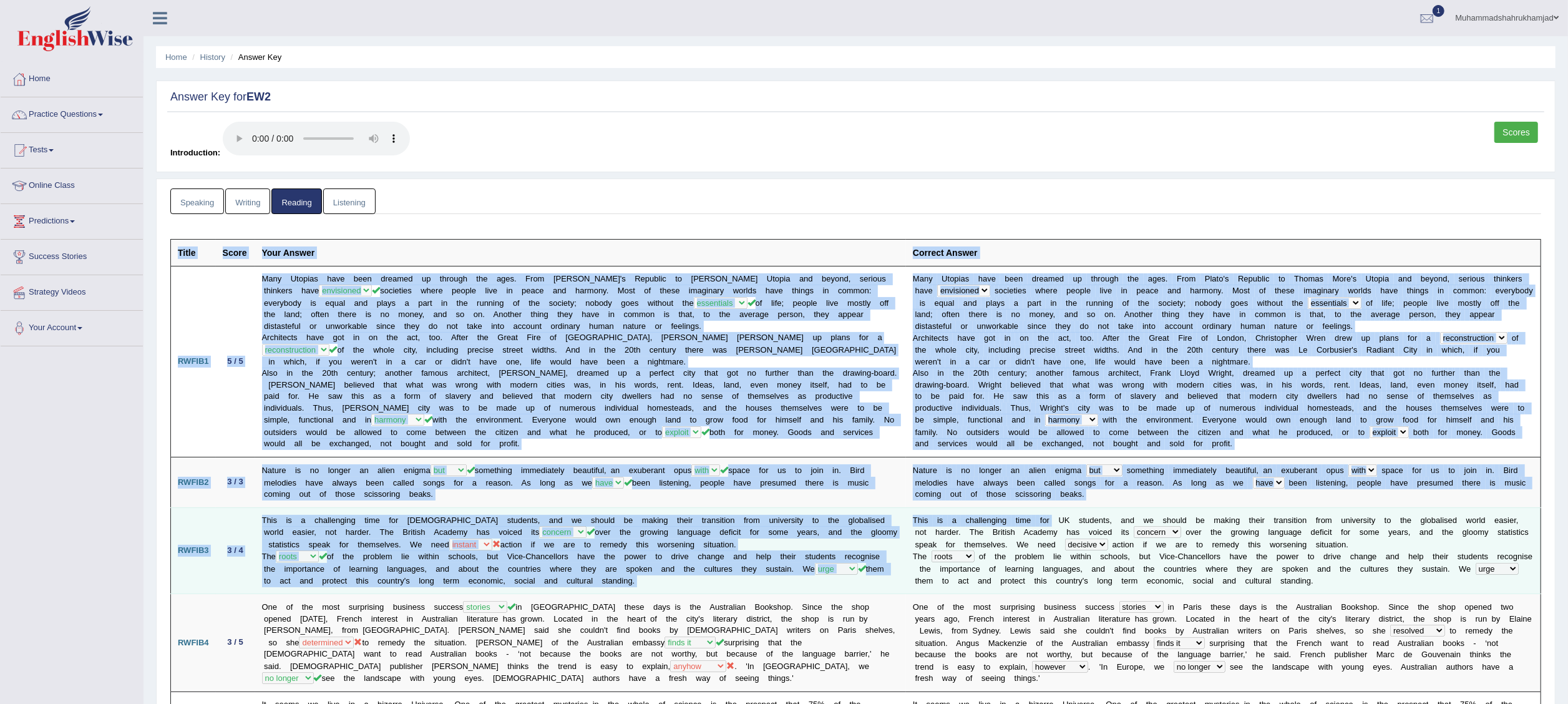
drag, startPoint x: 320, startPoint y: 292, endPoint x: 1064, endPoint y: 559, distance: 790.5
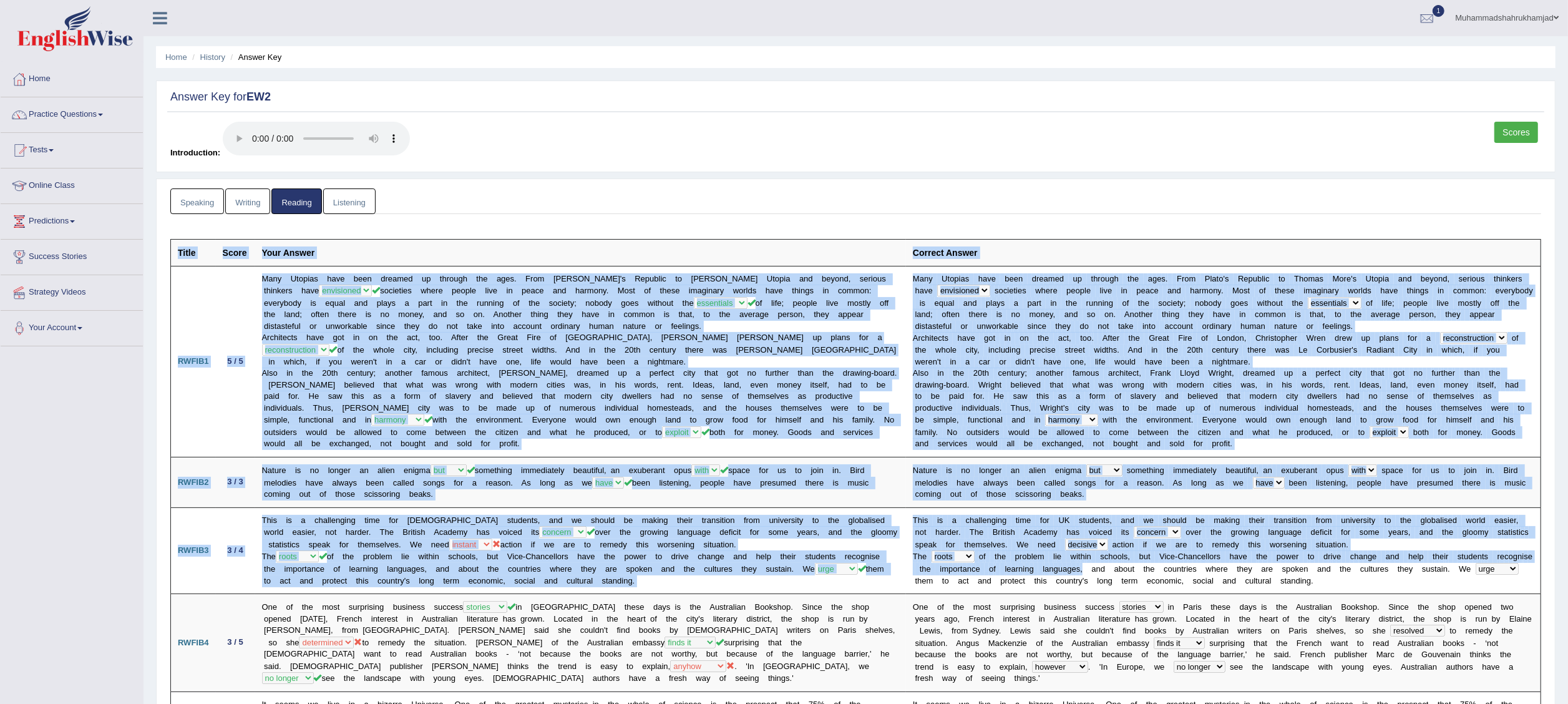
click at [190, 255] on th "Title" at bounding box center [193, 253] width 45 height 27
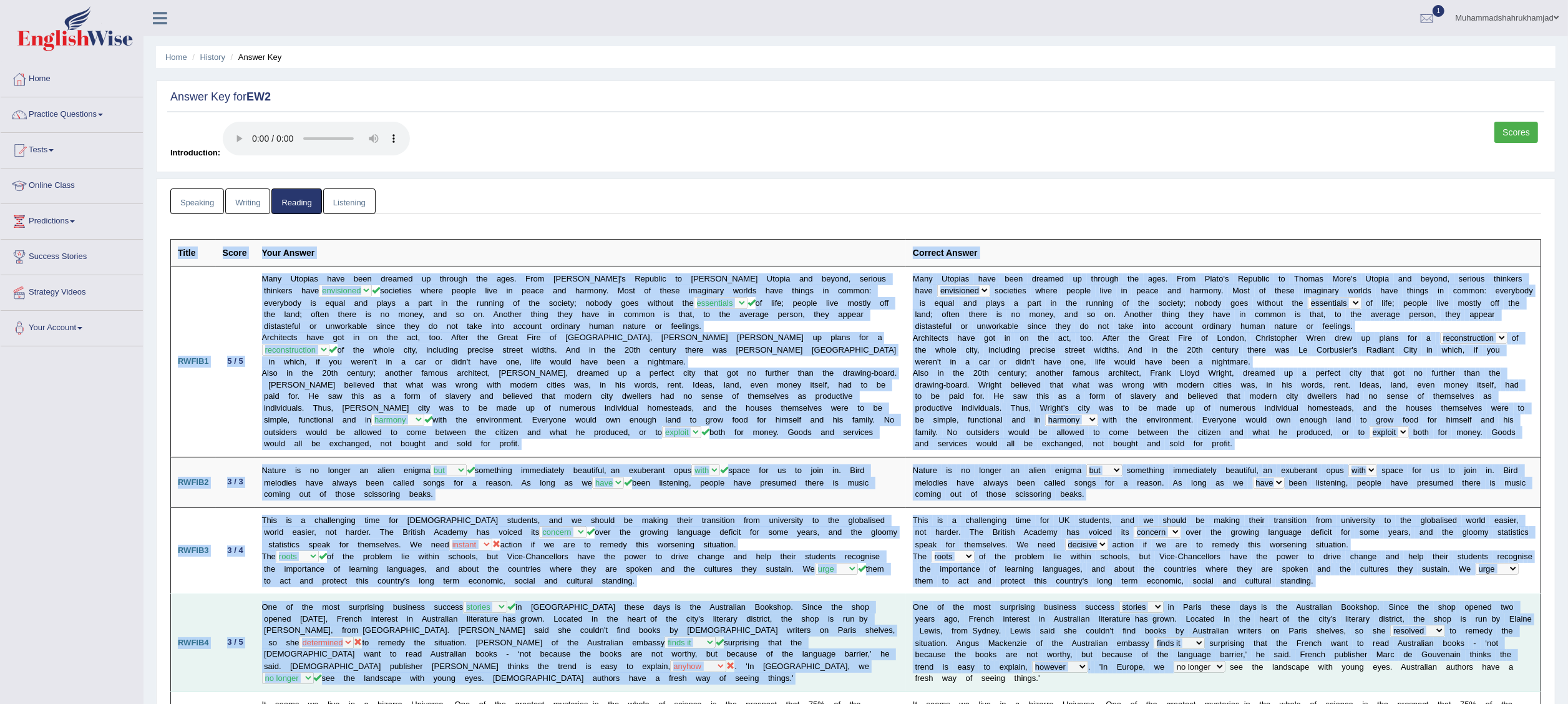
drag, startPoint x: 178, startPoint y: 253, endPoint x: 1051, endPoint y: 644, distance: 956.6
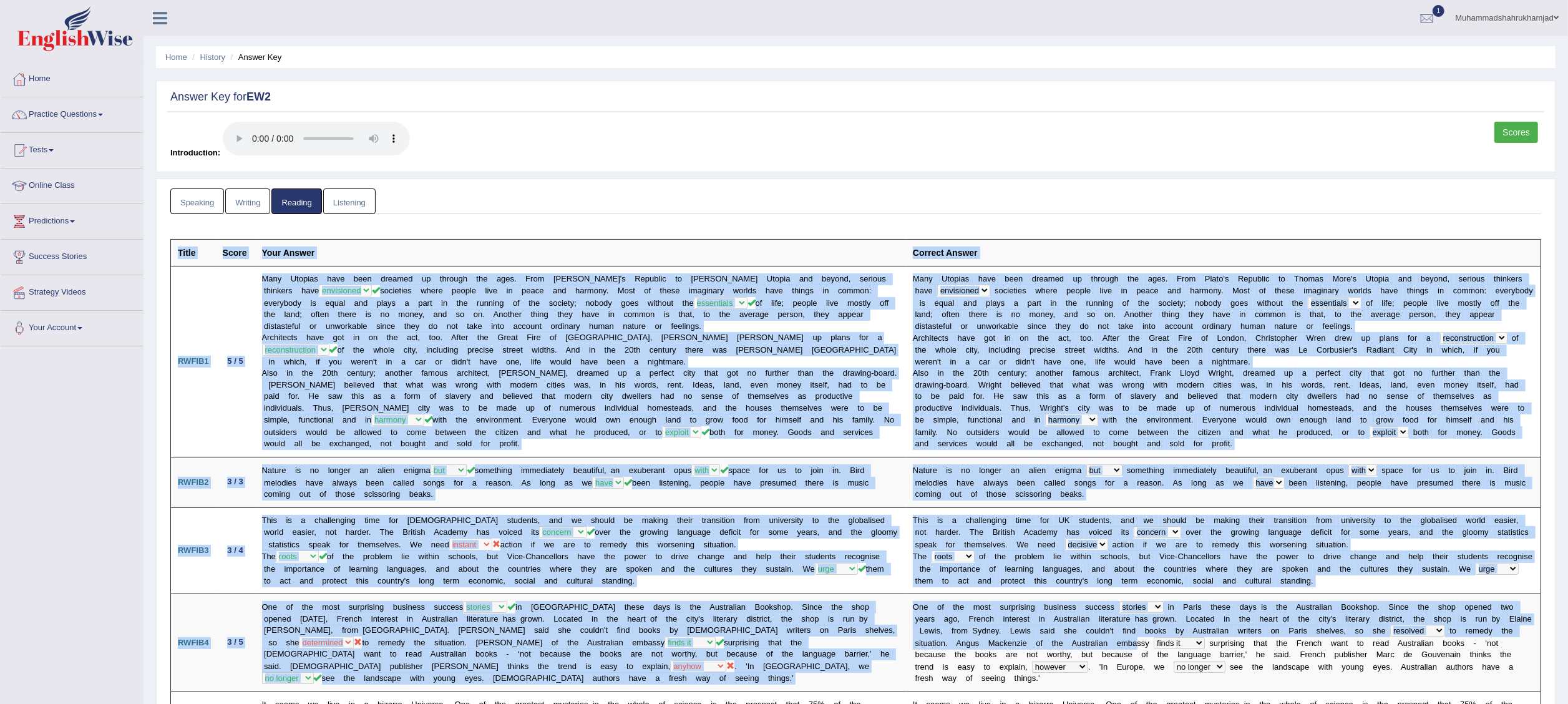
click at [181, 257] on th "Title" at bounding box center [193, 253] width 45 height 27
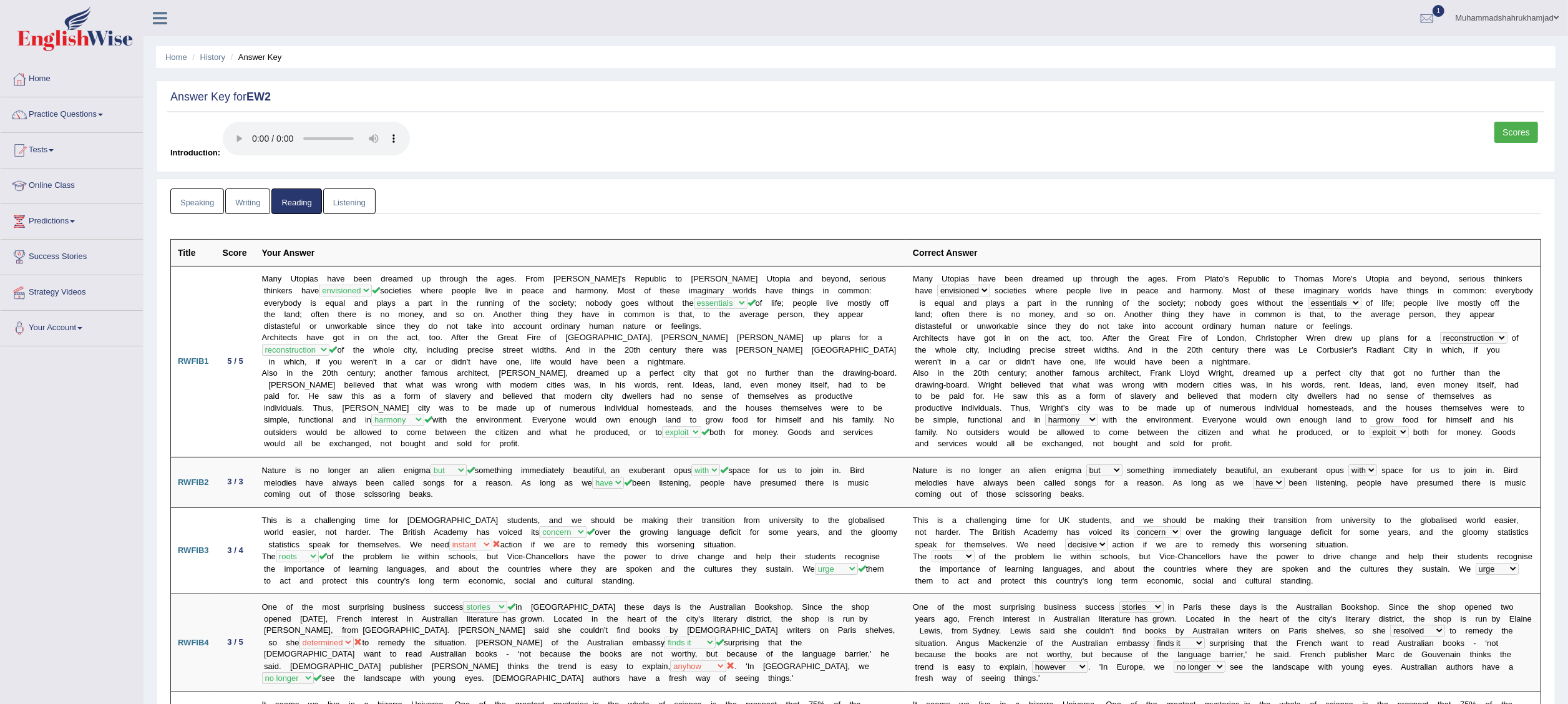
drag, startPoint x: 170, startPoint y: 257, endPoint x: 177, endPoint y: 255, distance: 7.3
click at [177, 255] on th "Title" at bounding box center [193, 253] width 45 height 27
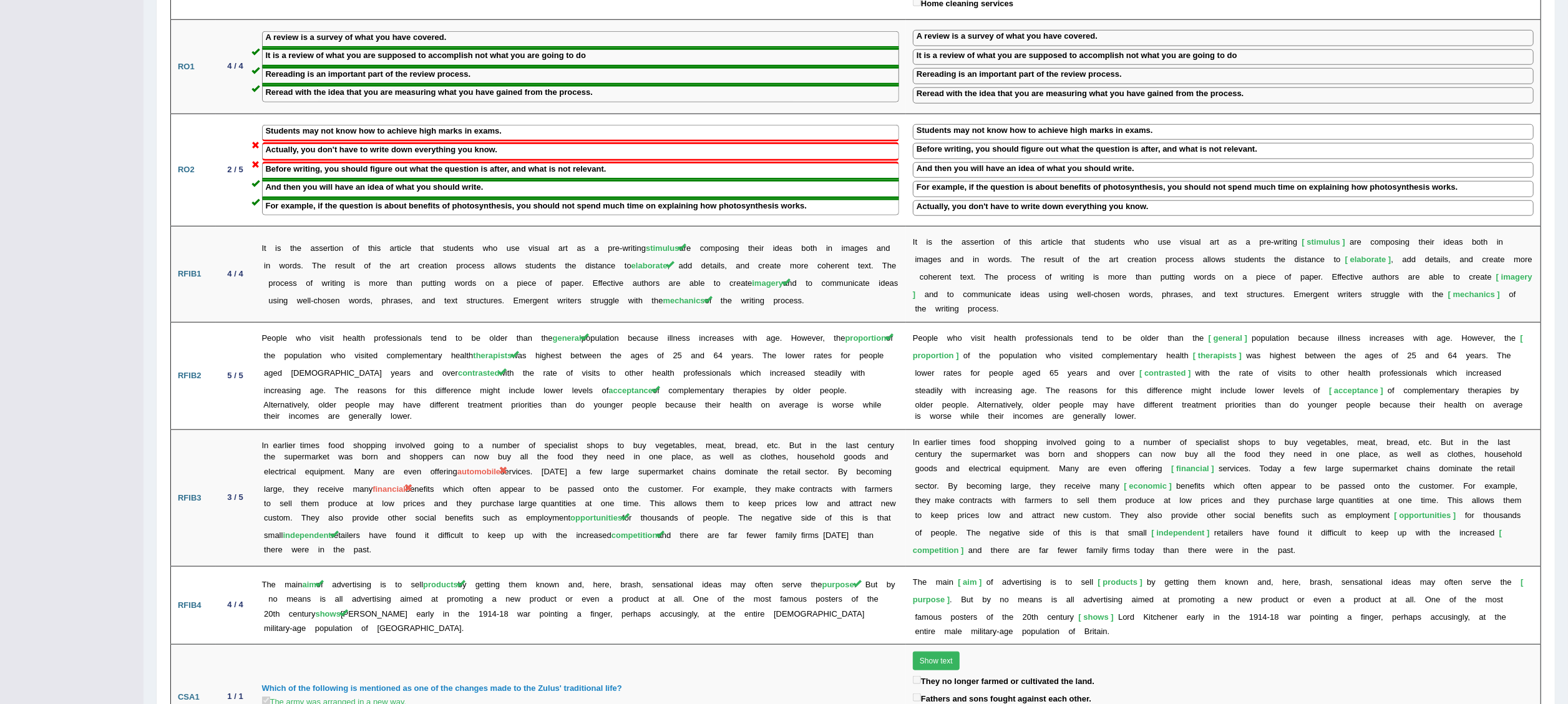
scroll to position [1252, 0]
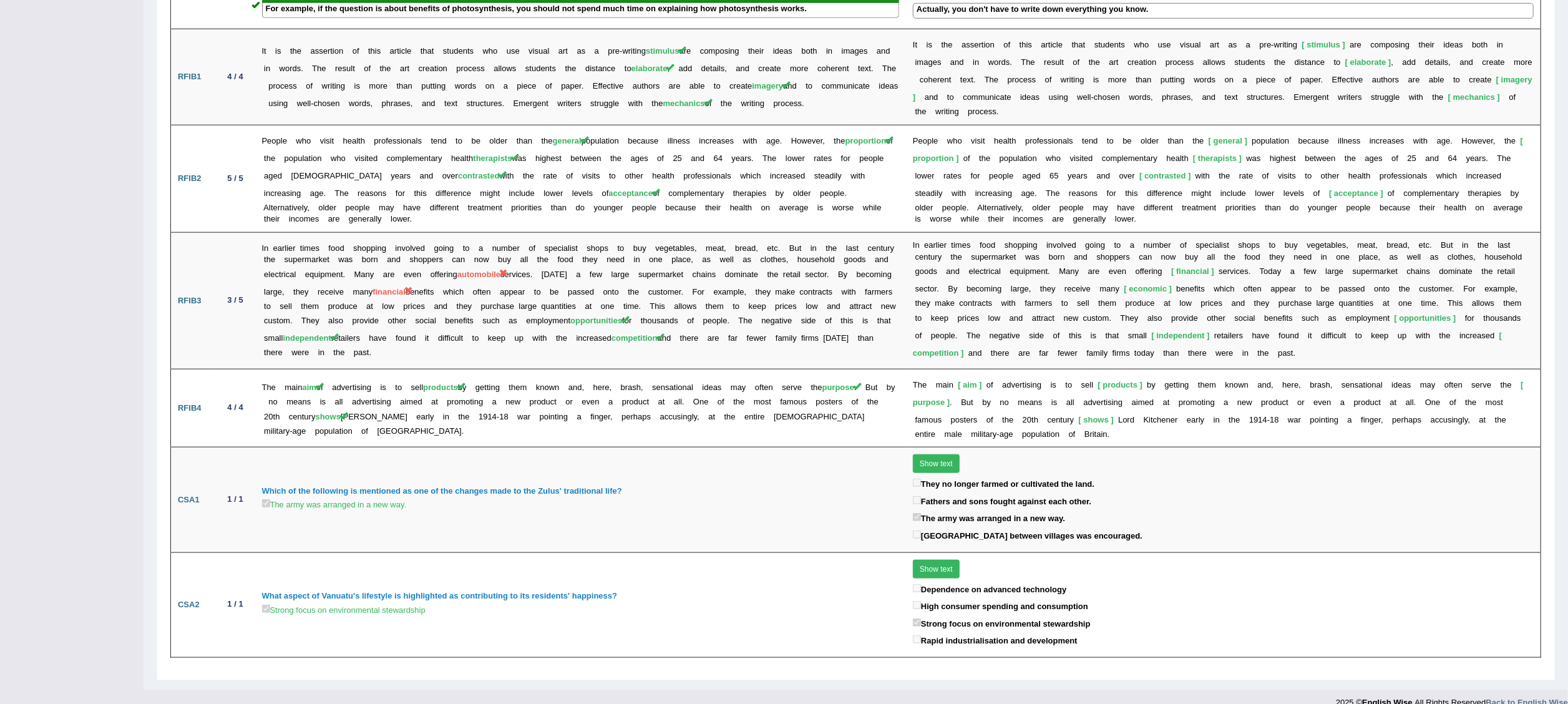
drag, startPoint x: 178, startPoint y: 253, endPoint x: 1114, endPoint y: 640, distance: 1012.8
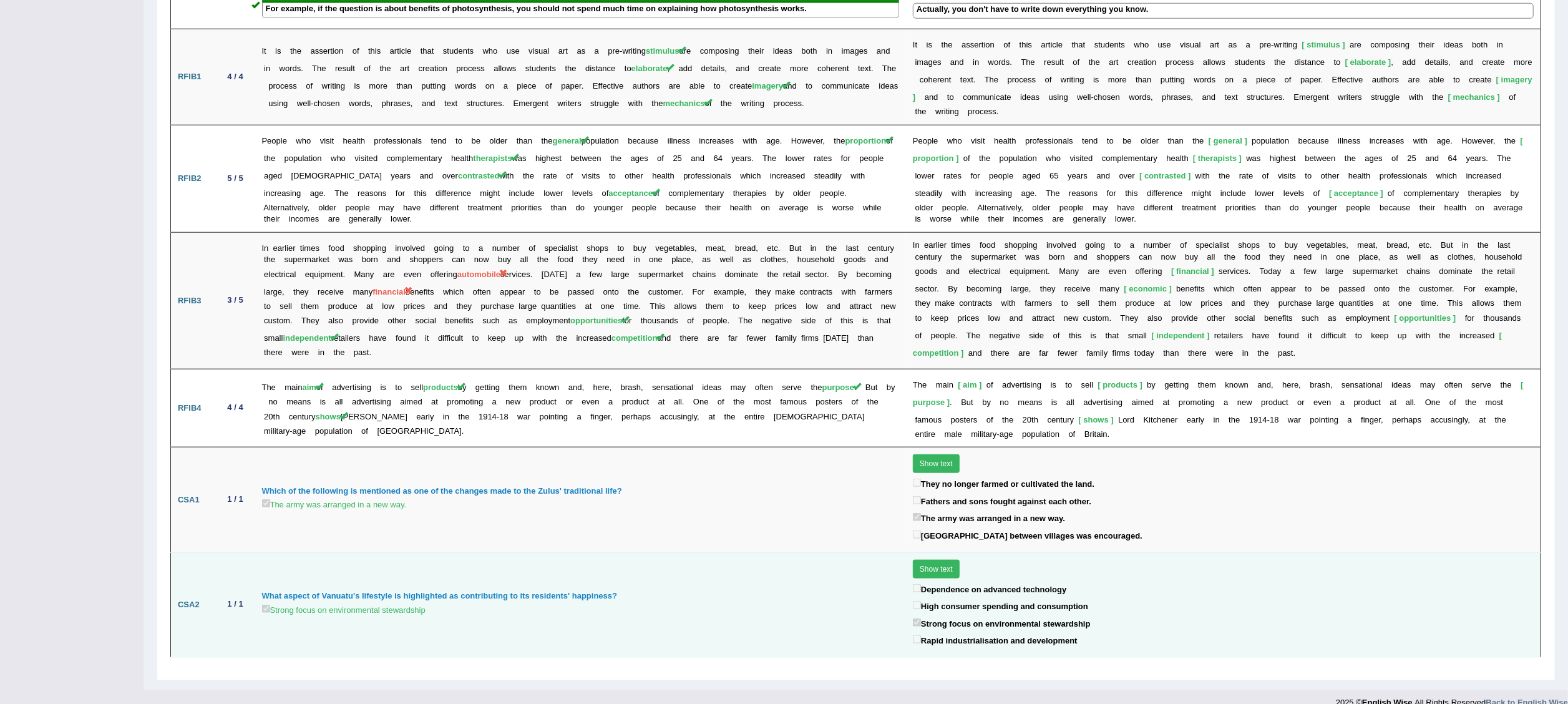
drag, startPoint x: 1114, startPoint y: 640, endPoint x: 1049, endPoint y: 615, distance: 69.6
copy tbody
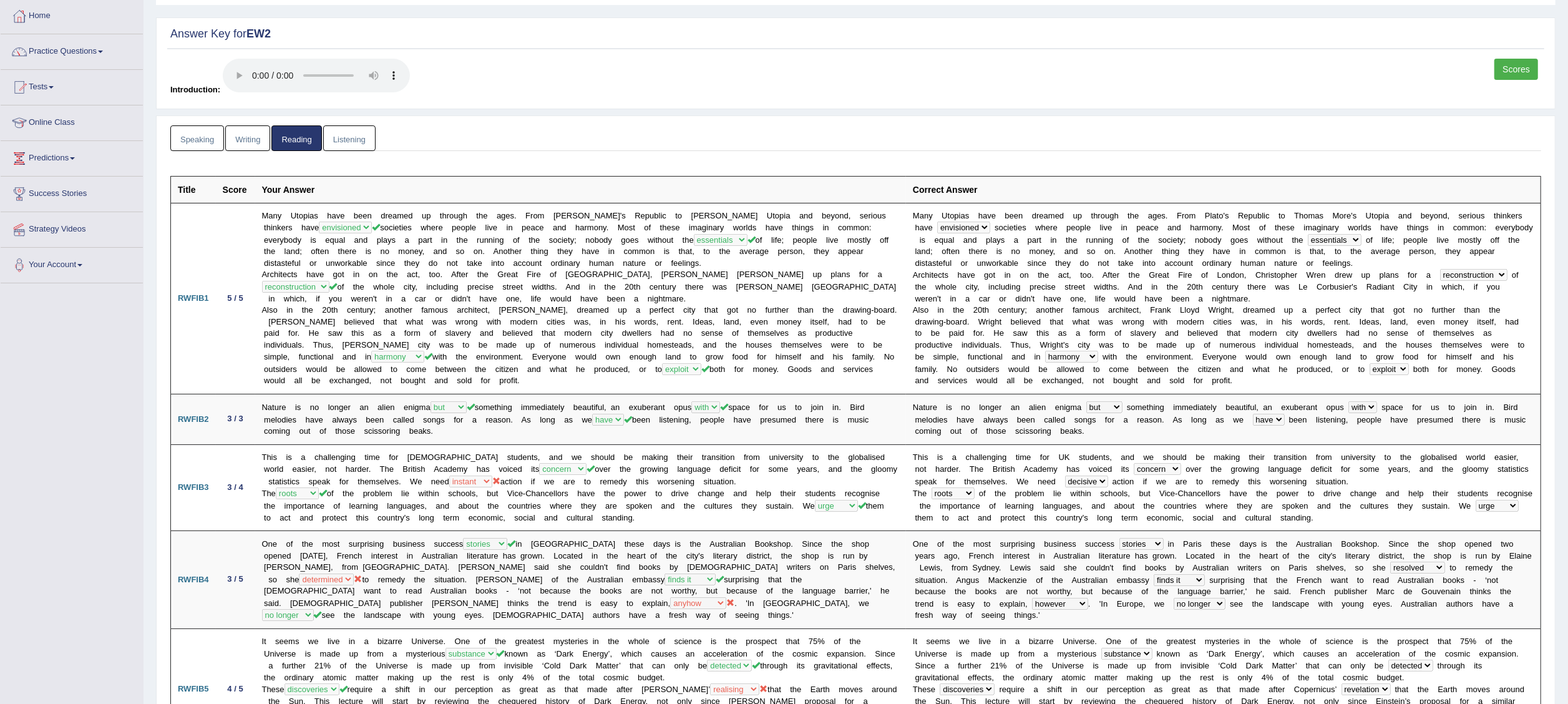
scroll to position [0, 0]
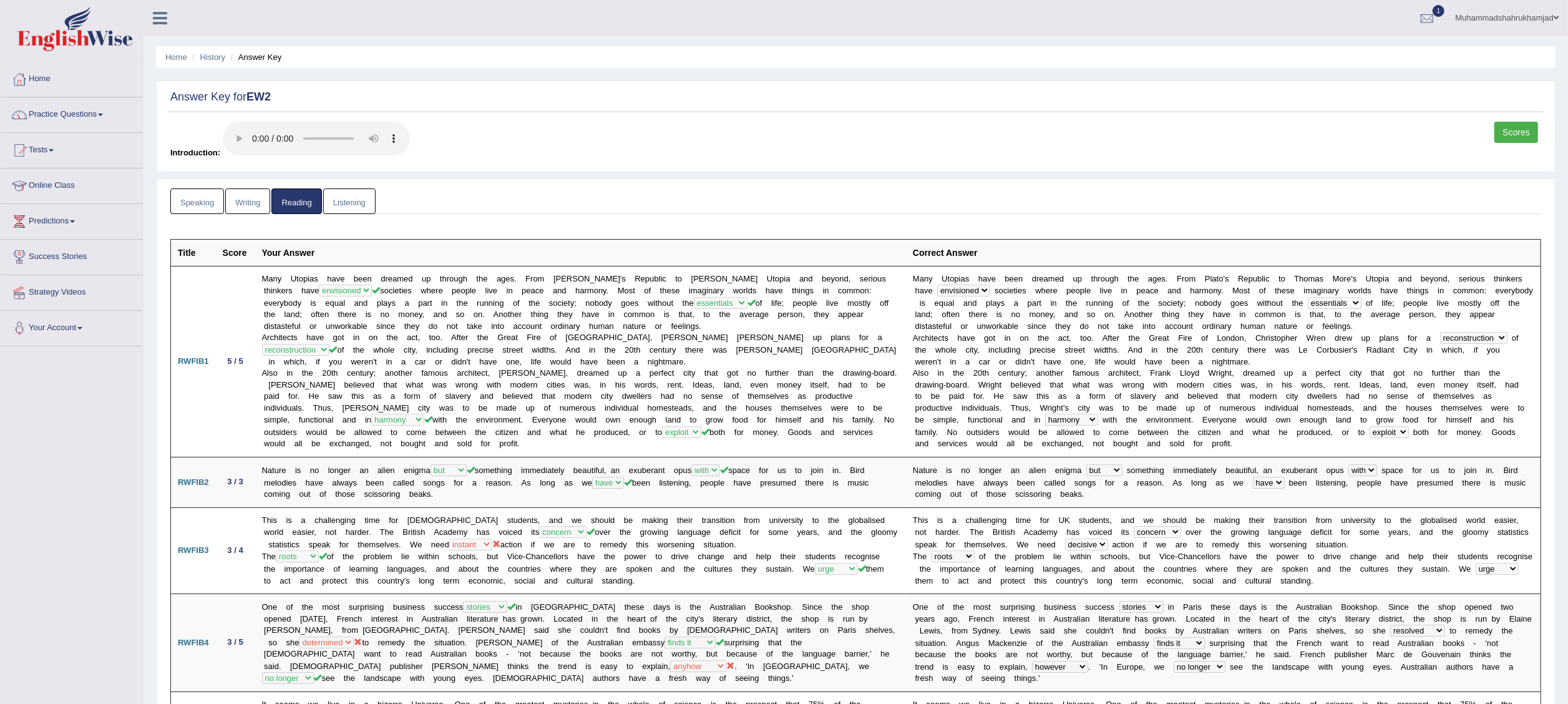
click at [349, 200] on link "Listening" at bounding box center [349, 201] width 52 height 26
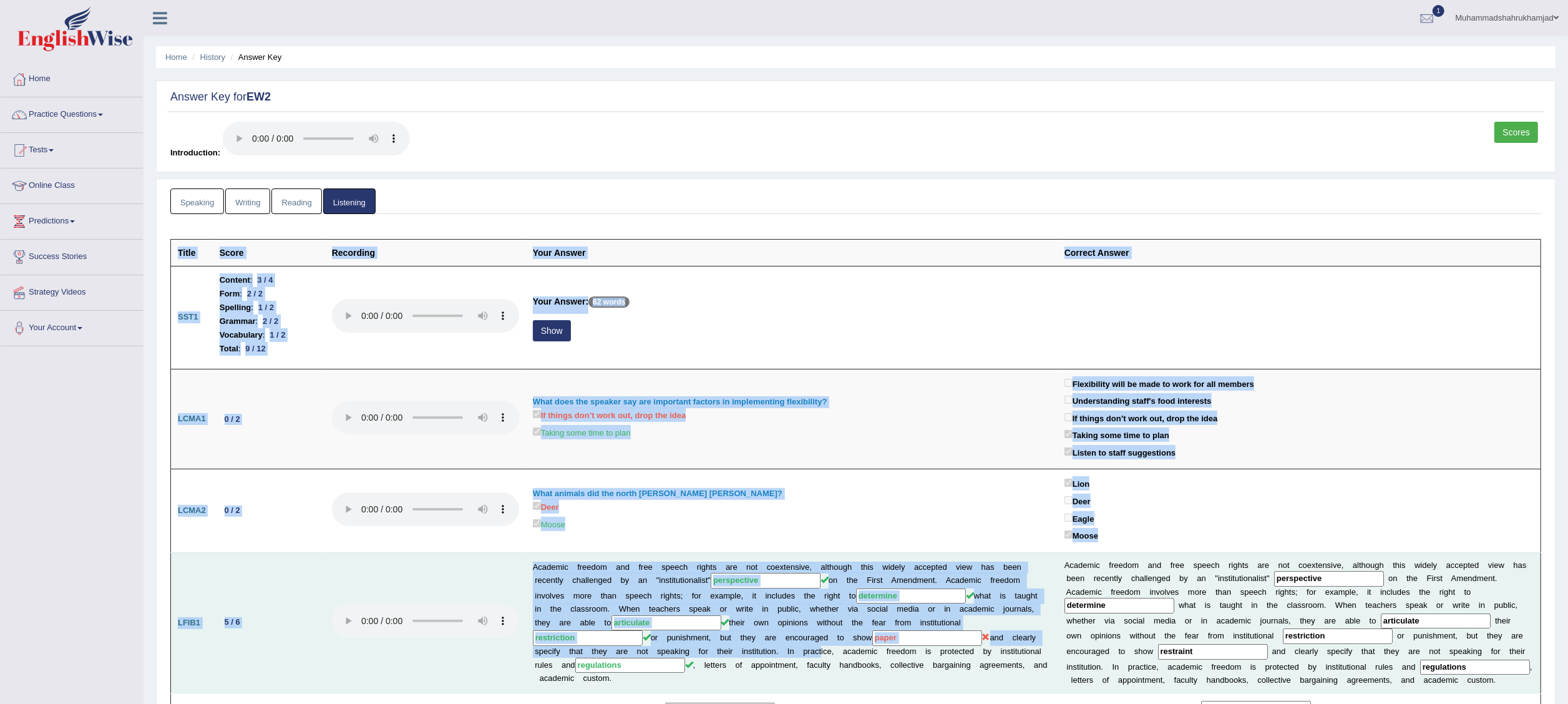
drag, startPoint x: 178, startPoint y: 253, endPoint x: 810, endPoint y: 647, distance: 744.8
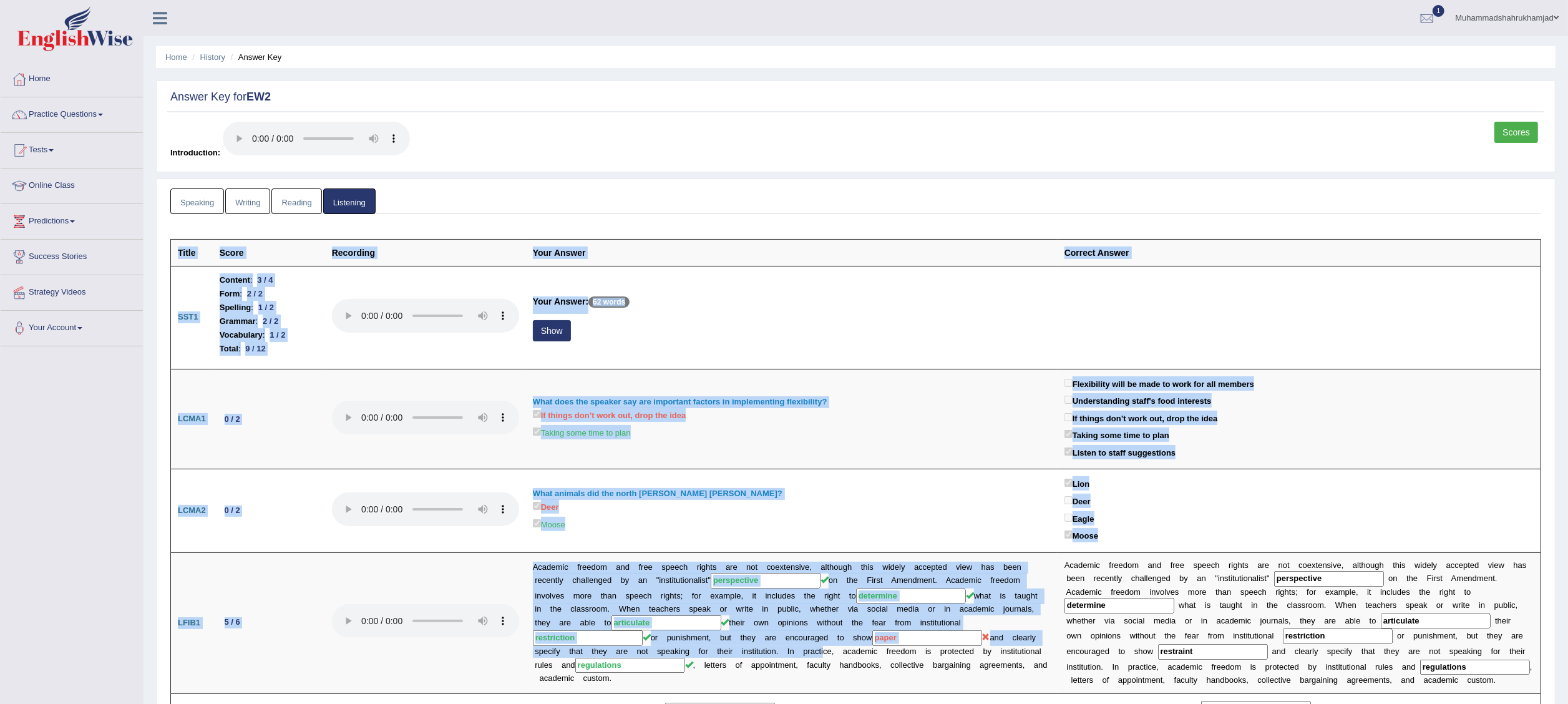
click at [174, 258] on th "Title" at bounding box center [192, 253] width 41 height 27
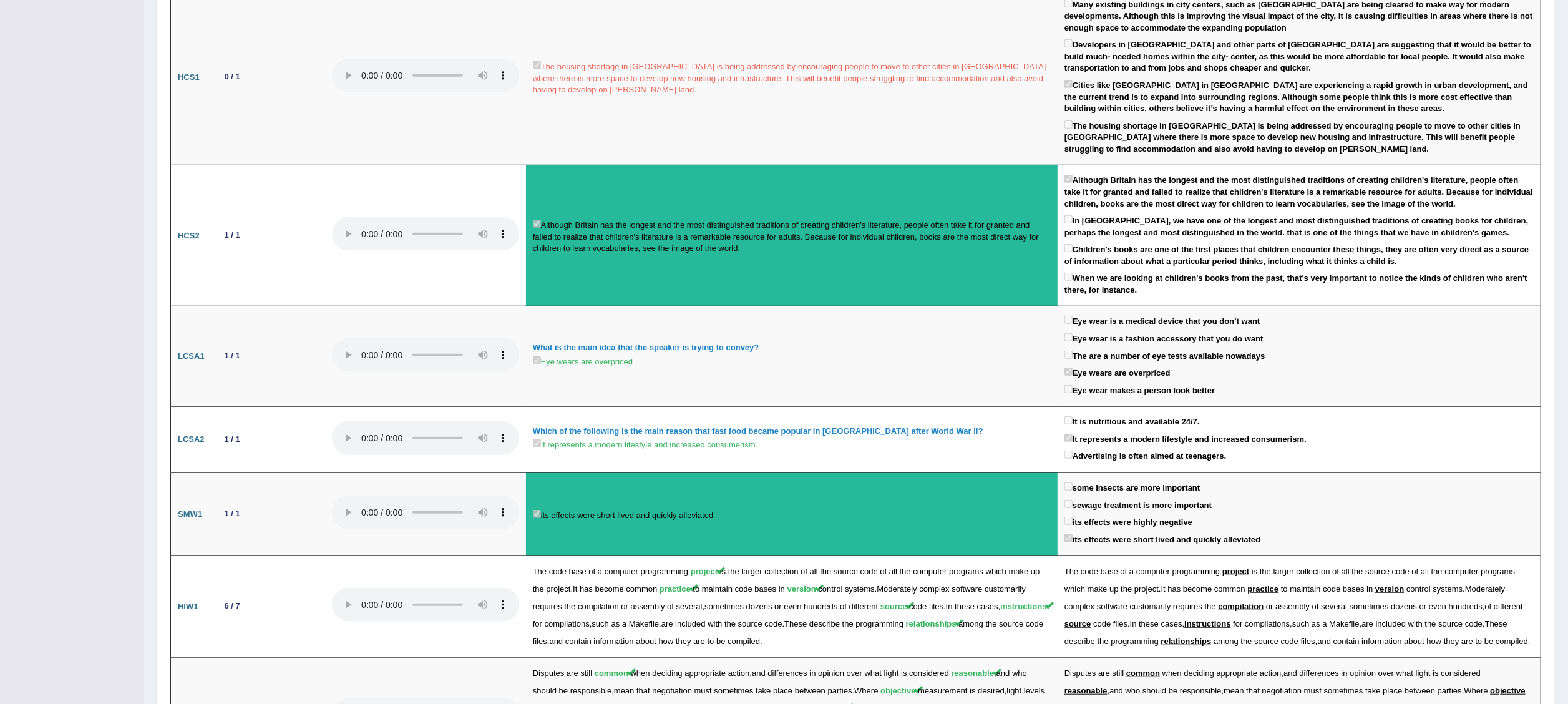
scroll to position [1099, 0]
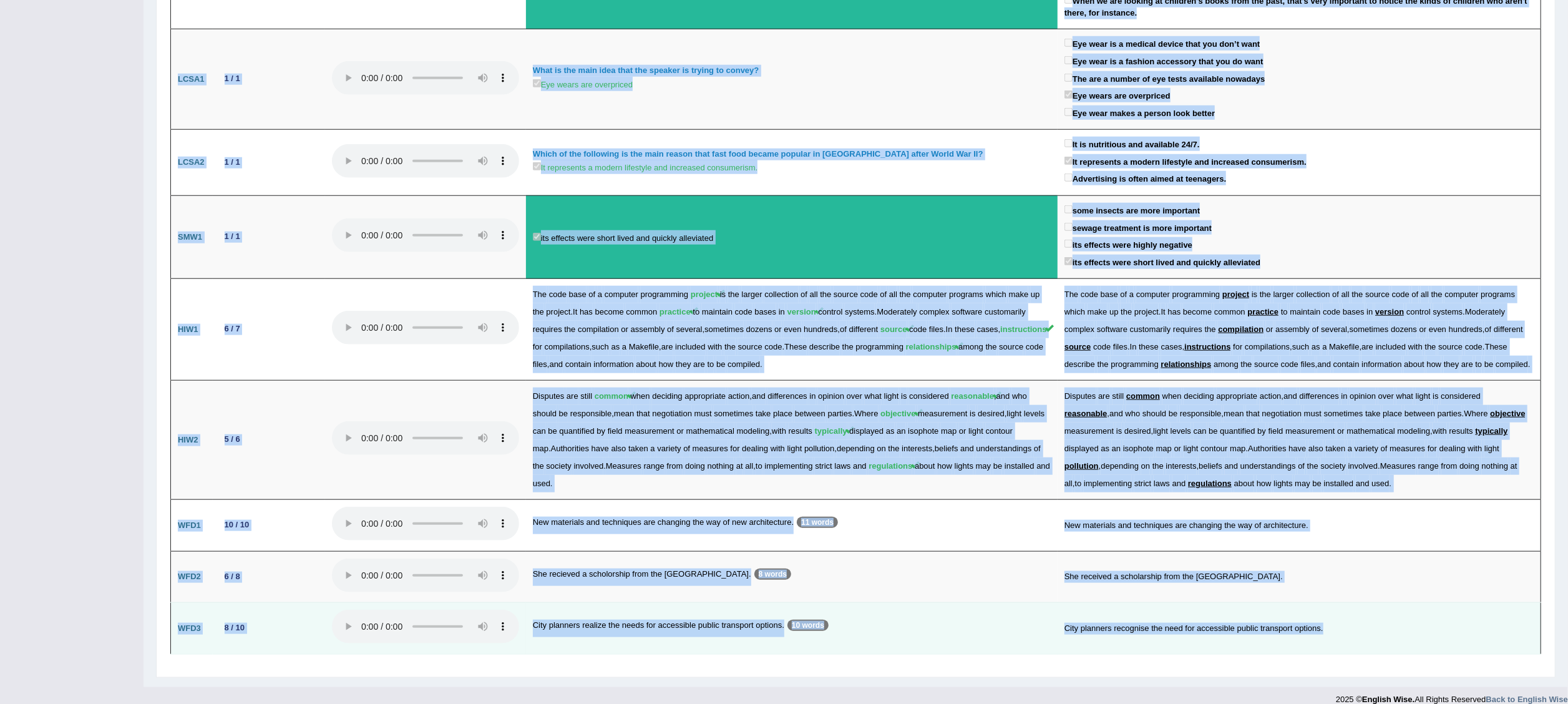
drag, startPoint x: 178, startPoint y: 252, endPoint x: 1349, endPoint y: 634, distance: 1231.7
drag, startPoint x: 1349, startPoint y: 634, endPoint x: 1253, endPoint y: 612, distance: 98.5
copy tbody "Lorem Ipsum Dolorsita Cons Adipis Elitsed Doeius TEM3 Incidid : 6 / 1 Utla : 7 …"
